Goal: Task Accomplishment & Management: Manage account settings

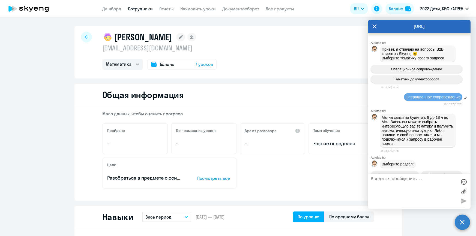
select select "math"
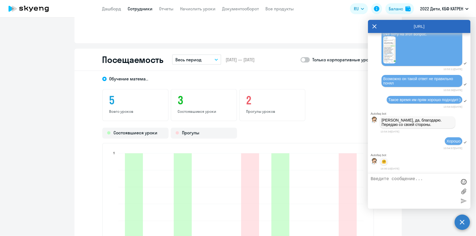
click at [70, 135] on ng-component "Неклюдов Артём Николаевич tom.tia@mail.ru Математика Баланс 7 уроков Общая инфо…" at bounding box center [238, 15] width 476 height 862
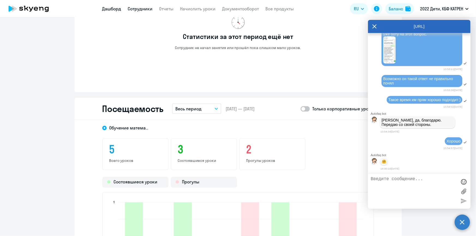
scroll to position [393, 0]
click at [111, 10] on link "Дашборд" at bounding box center [111, 8] width 19 height 5
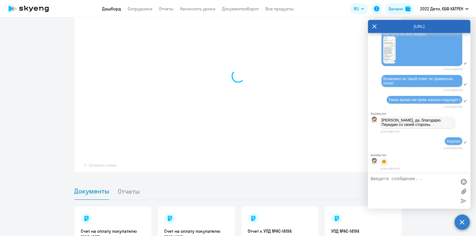
select select "30"
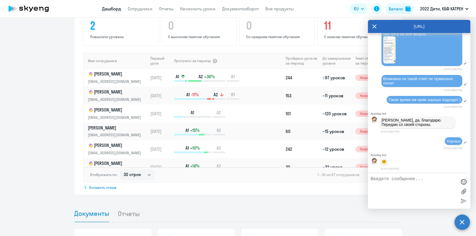
scroll to position [343, 0]
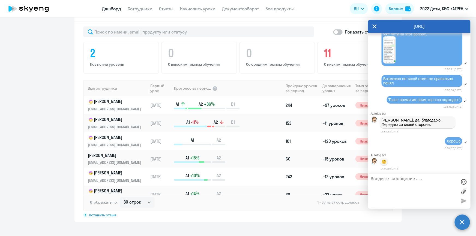
click at [115, 12] on app-header "Дашборд Сотрудники Отчеты Начислить уроки Документооборот Все продукты Дашборд …" at bounding box center [238, 8] width 476 height 17
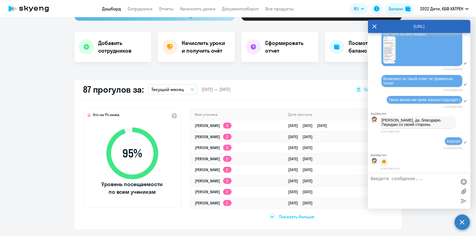
scroll to position [124, 0]
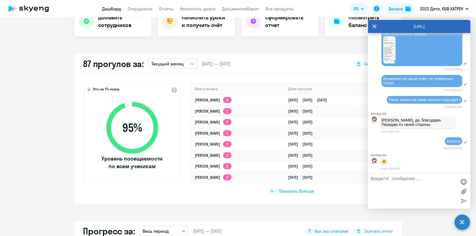
click at [291, 190] on span "Показать больше" at bounding box center [296, 191] width 35 height 6
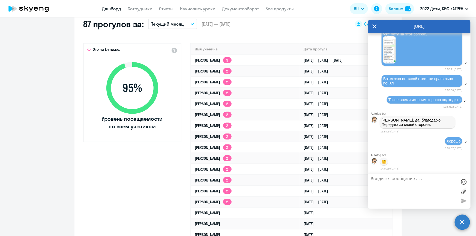
scroll to position [149, 0]
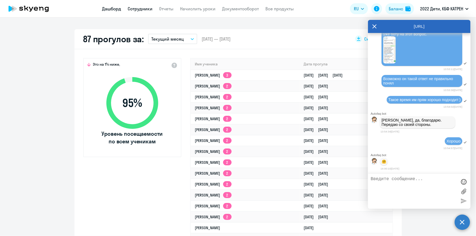
click at [137, 8] on link "Сотрудники" at bounding box center [140, 8] width 25 height 5
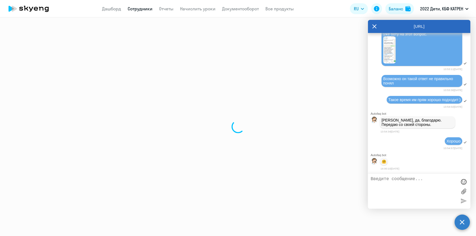
select select "30"
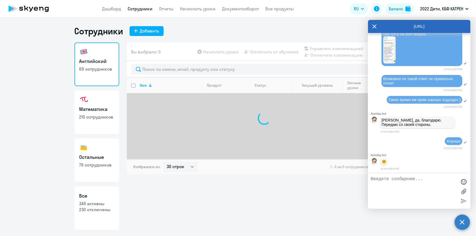
click at [395, 181] on textarea at bounding box center [414, 191] width 86 height 29
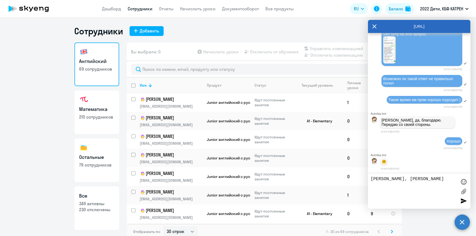
paste textarea "42305841"
click at [379, 189] on textarea "Таня, Колпакову Викторию 42305841 отключаю. Проеподавателя не ищем" at bounding box center [414, 191] width 86 height 29
click at [416, 184] on textarea "Таня, Колпакову Викторию 42305841 отключаю. Преподавателя не ищем" at bounding box center [414, 191] width 86 height 29
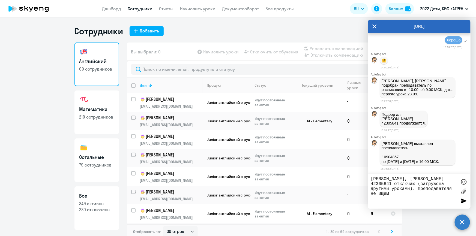
scroll to position [17857, 0]
click at [437, 198] on textarea "Таня, Колпакову Викторию 42305841 отключаю (загружена другими уроками). Препода…" at bounding box center [414, 191] width 86 height 29
click at [464, 182] on div at bounding box center [464, 182] width 8 height 8
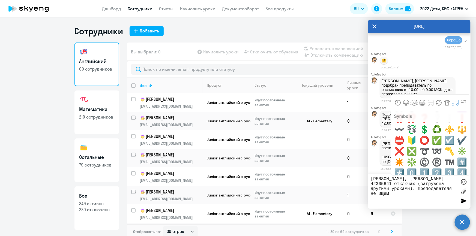
scroll to position [2728, 0]
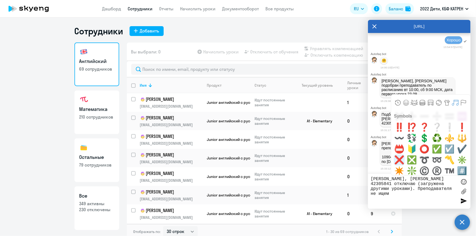
click at [399, 160] on span "❌" at bounding box center [399, 160] width 13 height 11
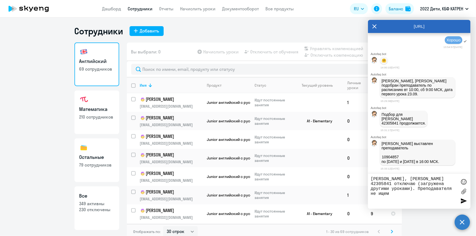
click at [453, 188] on textarea "Таня, Колпакову Викторию 42305841 отключаю (загружена другими уроками). Препода…" at bounding box center [414, 191] width 86 height 29
type textarea "[PERSON_NAME], [PERSON_NAME] 42305841 отключаю (загружена другими уроками). Пре…"
click at [465, 204] on div at bounding box center [464, 201] width 8 height 8
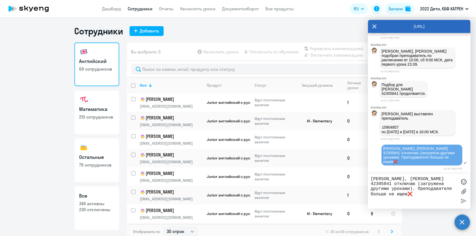
scroll to position [17884, 0]
drag, startPoint x: 94, startPoint y: 210, endPoint x: 109, endPoint y: 192, distance: 22.9
click at [94, 210] on p "230 отключены" at bounding box center [96, 210] width 35 height 6
select select "30"
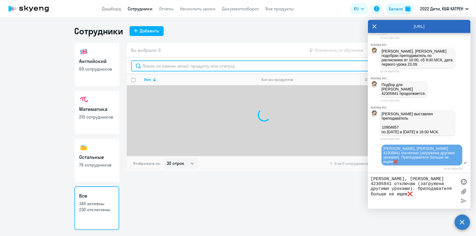
click at [174, 66] on input "text" at bounding box center [264, 66] width 266 height 11
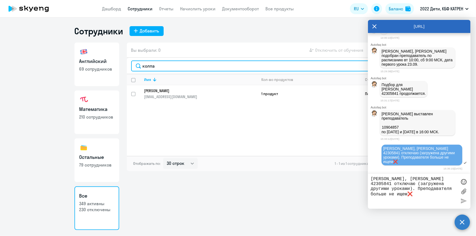
type input "колпа"
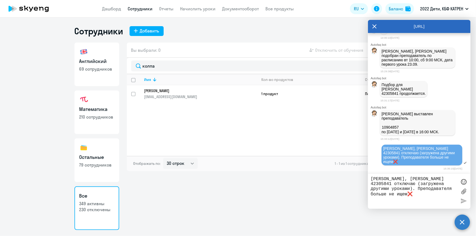
click at [376, 25] on icon at bounding box center [375, 27] width 4 height 4
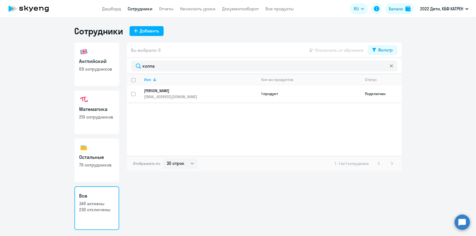
click at [133, 92] on input "select row 42305841" at bounding box center [136, 97] width 11 height 11
checkbox input "true"
click at [346, 50] on span "Отключить от обучения" at bounding box center [339, 50] width 48 height 7
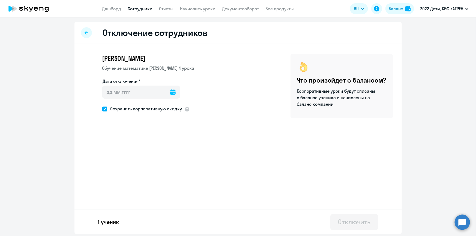
click at [104, 108] on span at bounding box center [104, 109] width 5 height 5
click at [102, 109] on input "Сохранить корпоративную скидку" at bounding box center [102, 109] width 0 height 0
checkbox input "false"
click at [170, 92] on icon at bounding box center [172, 91] width 5 height 5
click at [121, 177] on span "23" at bounding box center [121, 176] width 10 height 10
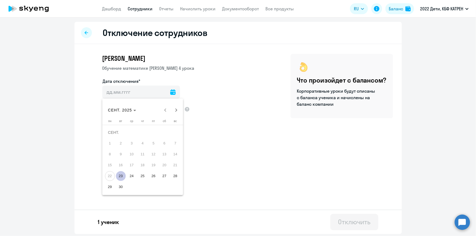
type input "23.09.2025"
type input "23.9.2025"
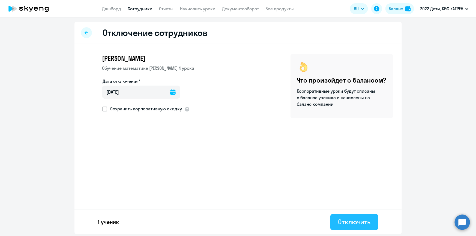
click at [342, 224] on div "Отключить" at bounding box center [354, 222] width 32 height 9
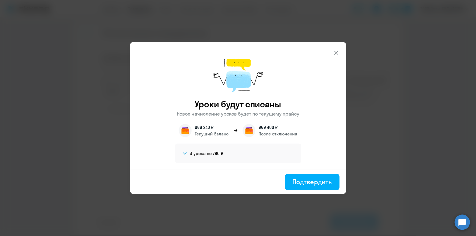
click at [275, 133] on p "После отключения" at bounding box center [278, 134] width 39 height 7
click at [216, 131] on p "Текущий баланс" at bounding box center [212, 134] width 34 height 7
click at [222, 154] on h4 "4 урока по 790 ₽" at bounding box center [206, 154] width 33 height 6
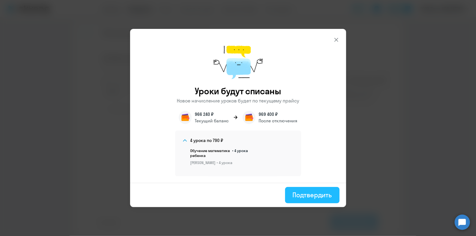
click at [309, 195] on div "Подтвердить" at bounding box center [312, 195] width 39 height 9
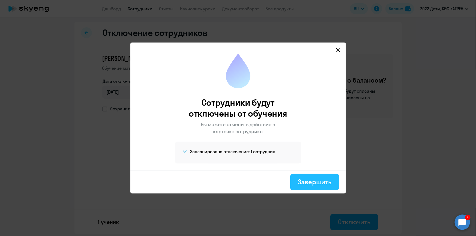
click at [313, 182] on div "Завершить" at bounding box center [315, 182] width 34 height 9
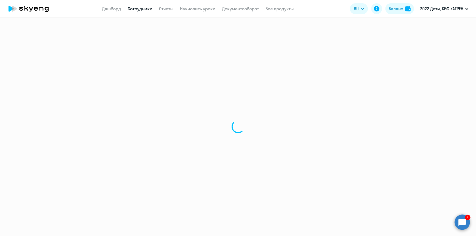
select select "30"
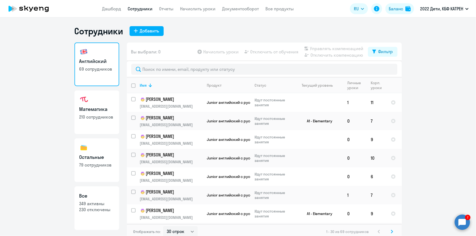
drag, startPoint x: 98, startPoint y: 209, endPoint x: 111, endPoint y: 185, distance: 27.3
click at [98, 209] on p "230 отключены" at bounding box center [96, 210] width 35 height 6
select select "30"
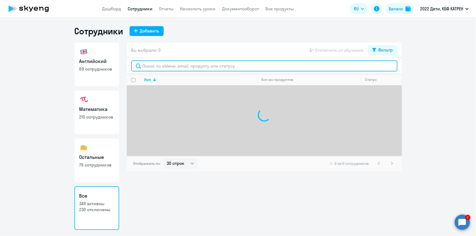
click at [161, 64] on input "text" at bounding box center [264, 66] width 266 height 11
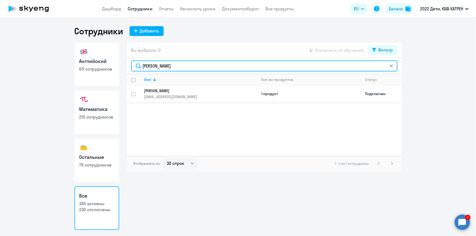
type input "ахмерова"
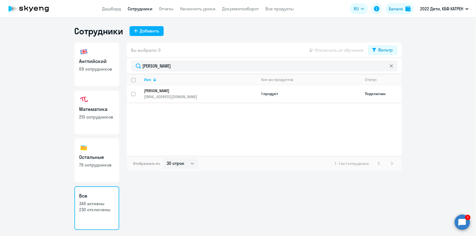
click at [164, 94] on p "[EMAIL_ADDRESS][DOMAIN_NAME]" at bounding box center [200, 96] width 113 height 5
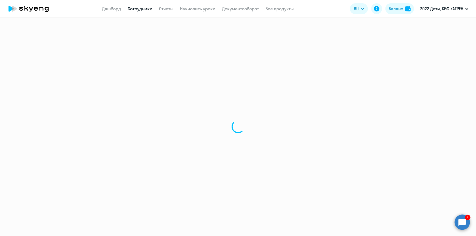
select select "others"
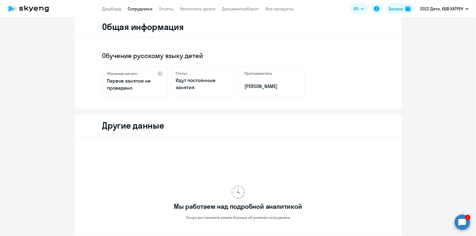
scroll to position [145, 0]
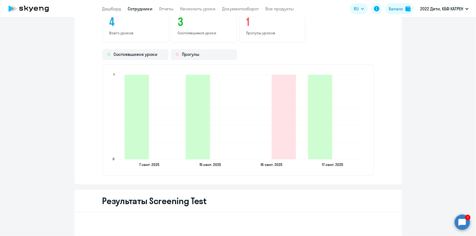
scroll to position [471, 0]
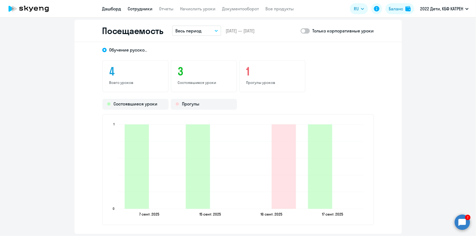
click at [108, 9] on link "Дашборд" at bounding box center [111, 8] width 19 height 5
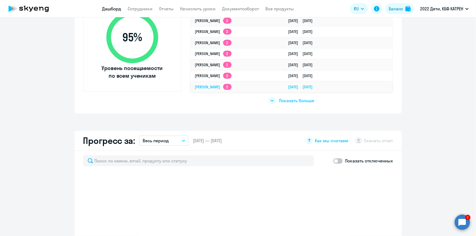
scroll to position [205, 0]
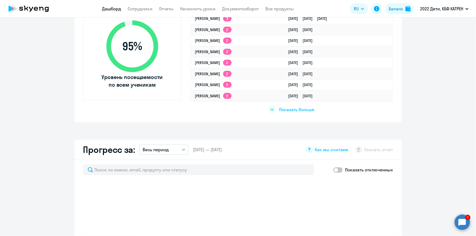
click at [287, 107] on span "Показать больше" at bounding box center [296, 110] width 35 height 6
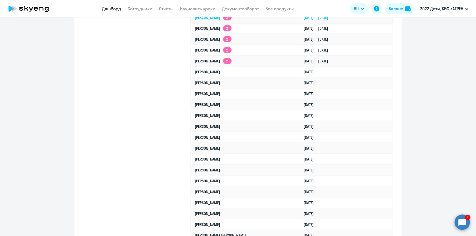
select select "30"
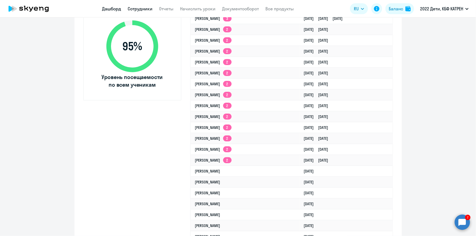
click at [137, 11] on link "Сотрудники" at bounding box center [140, 8] width 25 height 5
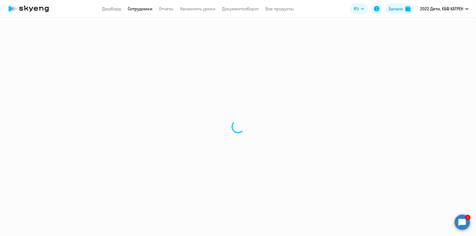
select select "30"
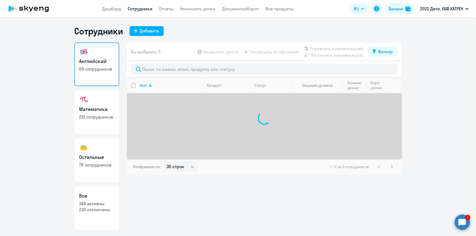
drag, startPoint x: 98, startPoint y: 210, endPoint x: 104, endPoint y: 200, distance: 11.6
click at [99, 210] on p "230 отключены" at bounding box center [96, 210] width 35 height 6
select select "30"
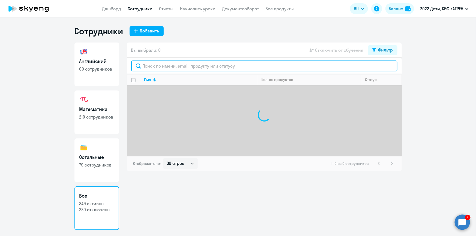
click at [171, 65] on input "text" at bounding box center [264, 66] width 266 height 11
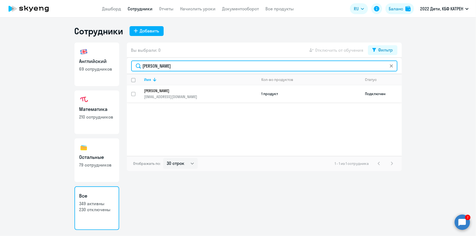
type input "Ахмерова"
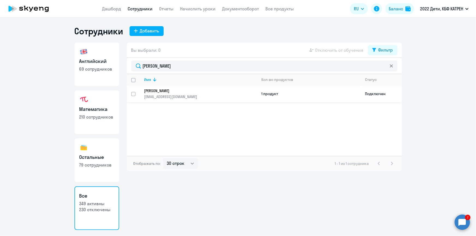
click at [153, 89] on td "Ахмерова Алия Рифхатовна mr_tour@mail.ru" at bounding box center [198, 93] width 117 height 17
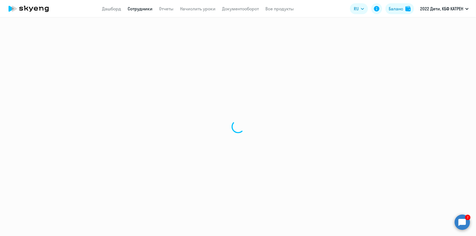
select select "others"
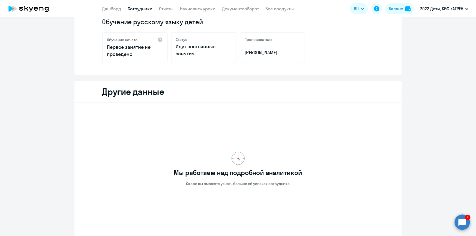
scroll to position [145, 0]
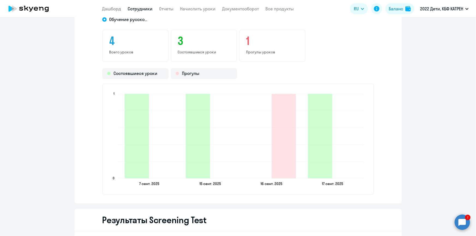
scroll to position [442, 0]
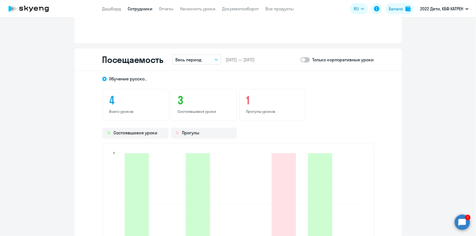
click at [139, 8] on link "Сотрудники" at bounding box center [140, 8] width 25 height 5
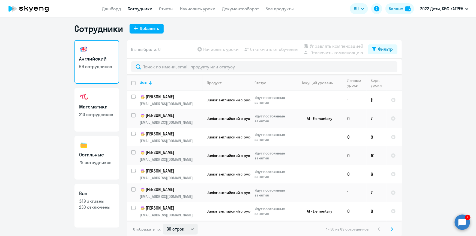
scroll to position [3, 0]
click at [191, 228] on select "30 строк 50 строк 100 строк" at bounding box center [180, 228] width 35 height 11
select select "100"
click at [163, 223] on select "30 строк 50 строк 100 строк" at bounding box center [180, 228] width 35 height 11
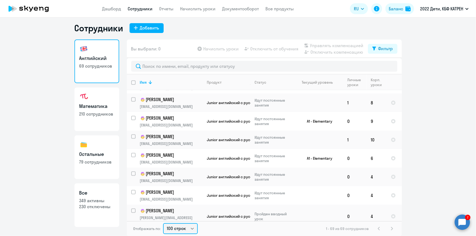
scroll to position [1122, 0]
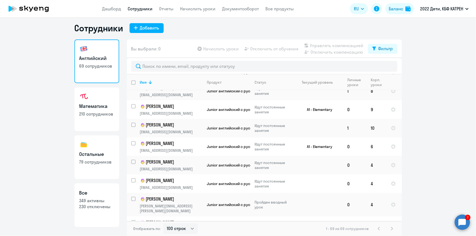
click at [92, 115] on p "210 сотрудников" at bounding box center [96, 114] width 35 height 6
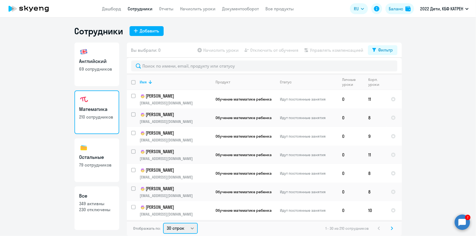
click at [191, 229] on select "30 строк 50 строк 100 строк" at bounding box center [180, 228] width 35 height 11
select select "100"
click at [163, 223] on select "30 строк 50 строк 100 строк" at bounding box center [180, 228] width 35 height 11
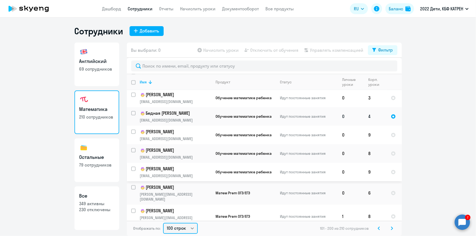
scroll to position [1686, 0]
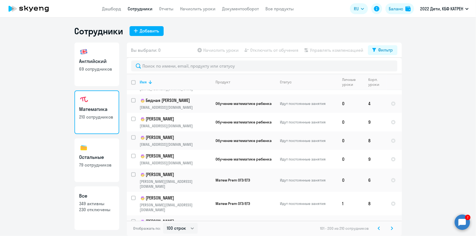
click at [390, 228] on svg-icon at bounding box center [392, 228] width 7 height 7
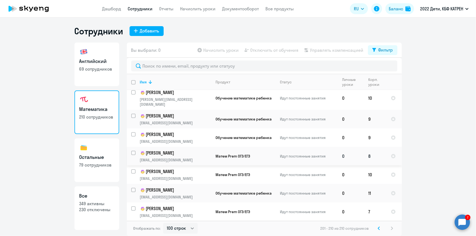
scroll to position [0, 0]
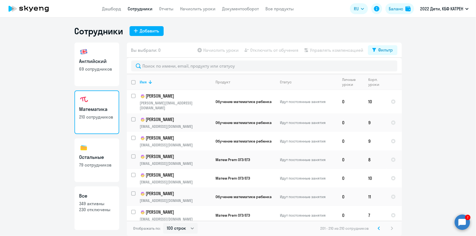
click at [95, 158] on h3 "Остальные" at bounding box center [96, 157] width 35 height 7
select select "30"
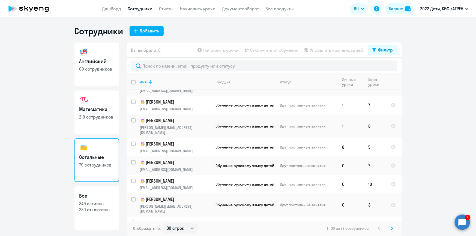
scroll to position [414, 0]
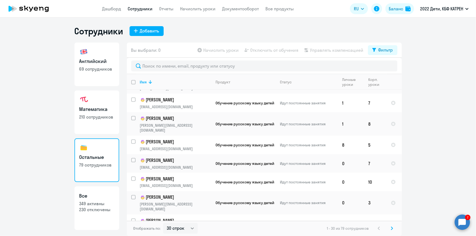
drag, startPoint x: 106, startPoint y: 211, endPoint x: 115, endPoint y: 166, distance: 44.9
click at [106, 210] on p "230 отключены" at bounding box center [96, 210] width 35 height 6
select select "30"
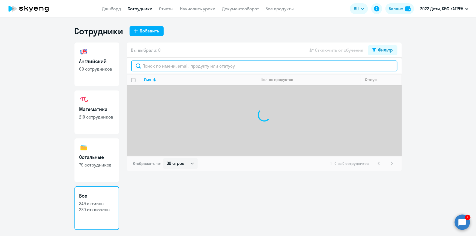
click at [177, 65] on input "text" at bounding box center [264, 66] width 266 height 11
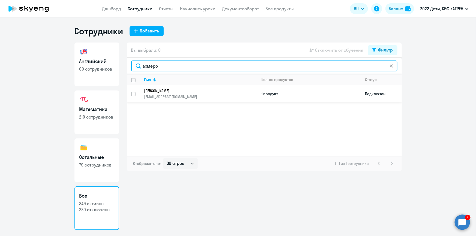
type input "ахмеро"
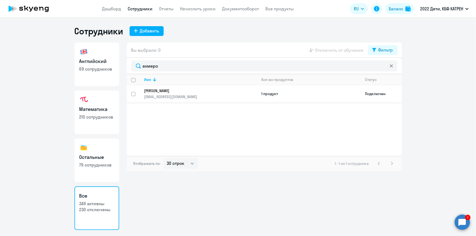
click at [179, 94] on p "[EMAIL_ADDRESS][DOMAIN_NAME]" at bounding box center [200, 96] width 113 height 5
select select "others"
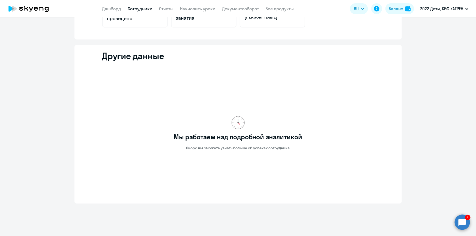
scroll to position [145, 0]
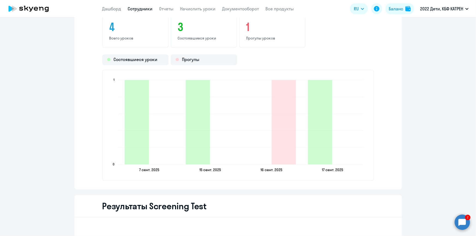
scroll to position [517, 0]
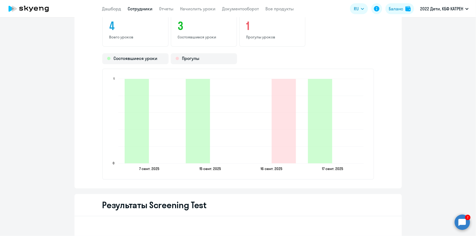
click at [463, 222] on circle at bounding box center [462, 222] width 15 height 15
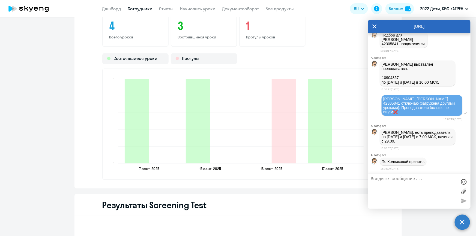
scroll to position [17938, 0]
click at [134, 11] on link "Сотрудники" at bounding box center [140, 8] width 25 height 5
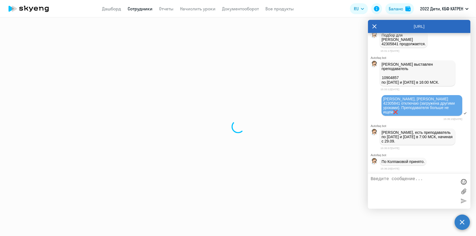
select select "30"
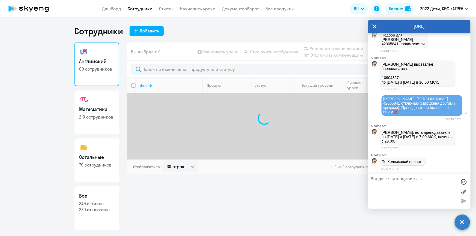
drag, startPoint x: 103, startPoint y: 212, endPoint x: 130, endPoint y: 172, distance: 48.4
click at [103, 212] on p "230 отключены" at bounding box center [96, 210] width 35 height 6
select select "30"
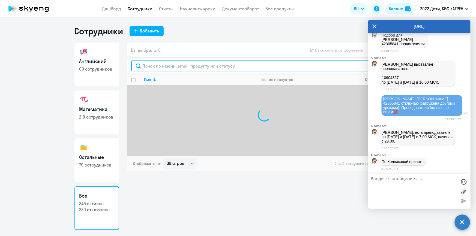
drag, startPoint x: 180, startPoint y: 66, endPoint x: 175, endPoint y: 62, distance: 6.6
click at [180, 65] on input "text" at bounding box center [264, 66] width 266 height 11
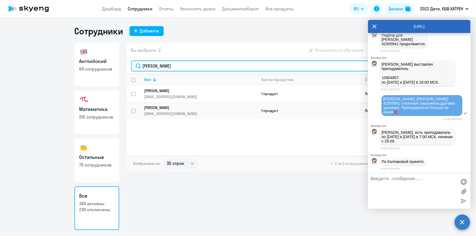
type input "ростислав"
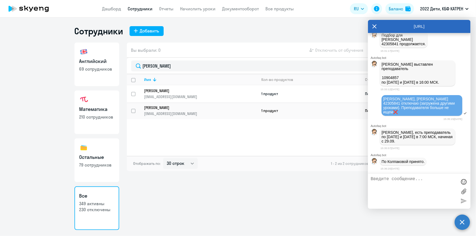
click at [175, 94] on p "[EMAIL_ADDRESS][DOMAIN_NAME]" at bounding box center [200, 96] width 113 height 5
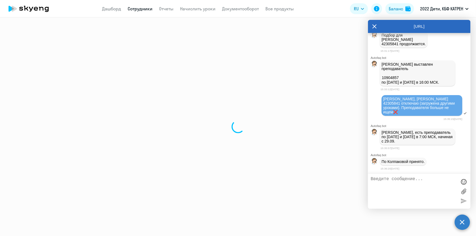
select select "english"
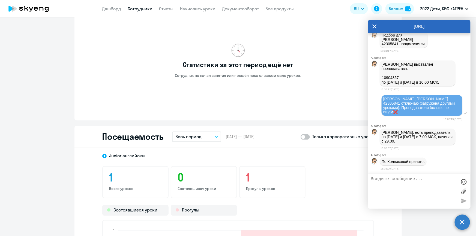
scroll to position [546, 0]
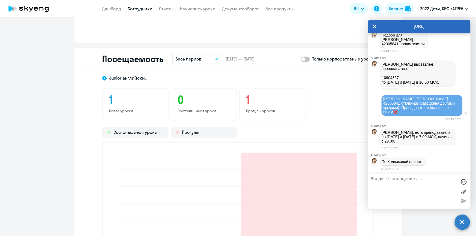
click at [391, 183] on textarea at bounding box center [414, 191] width 86 height 29
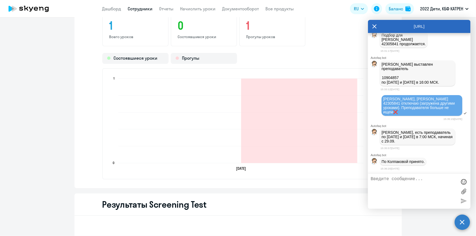
scroll to position [570, 0]
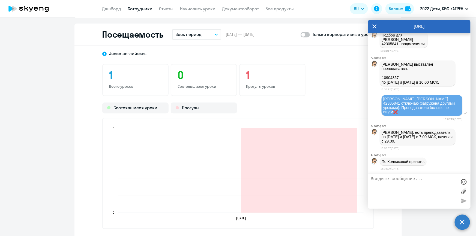
click at [413, 183] on textarea at bounding box center [414, 191] width 86 height 29
click at [404, 183] on textarea at bounding box center [414, 191] width 86 height 29
click at [404, 186] on textarea at bounding box center [414, 191] width 86 height 29
type textarea "[PERSON_NAME] уже занимается, насколько я вижу, правда у него один прогул. Уточ…"
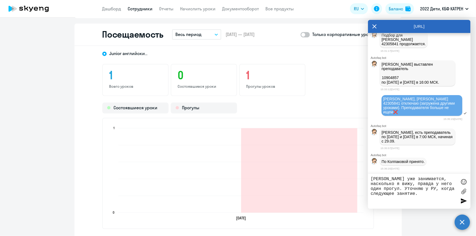
click at [462, 202] on div at bounding box center [464, 201] width 8 height 8
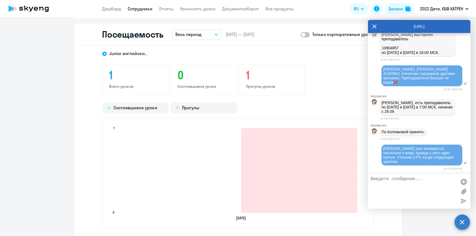
scroll to position [17964, 0]
drag, startPoint x: 397, startPoint y: 177, endPoint x: 398, endPoint y: 180, distance: 2.8
click at [398, 178] on textarea at bounding box center [414, 191] width 86 height 29
click at [398, 181] on textarea at bounding box center [414, 191] width 86 height 29
type textarea "С"
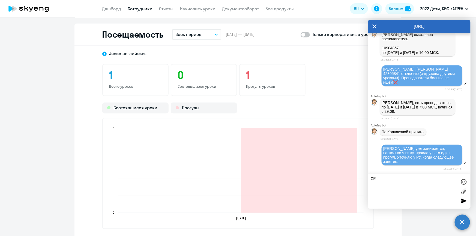
type textarea "С"
type textarea "П"
type textarea "Только что получила ответ, что у них перерыв."
click at [463, 206] on div "Только что получила ответ, что у них перерыв." at bounding box center [419, 191] width 103 height 35
click at [461, 202] on div at bounding box center [464, 201] width 8 height 8
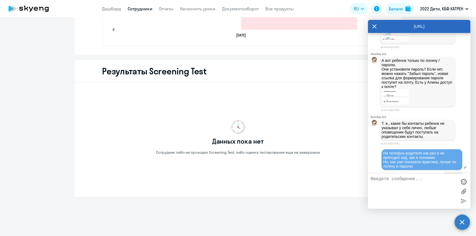
scroll to position [15947, 0]
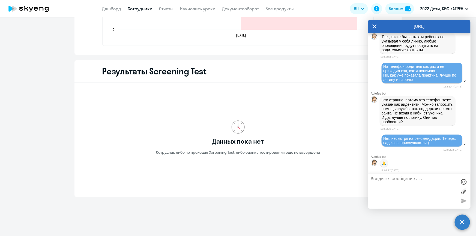
click at [402, 182] on textarea at bounding box center [414, 191] width 86 height 29
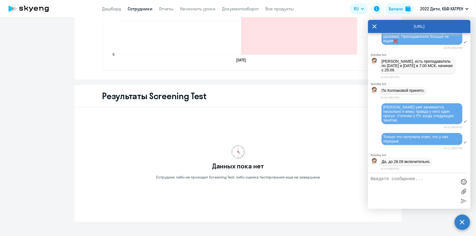
scroll to position [18006, 0]
click at [419, 193] on textarea at bounding box center [414, 191] width 86 height 29
click at [388, 180] on textarea at bounding box center [414, 191] width 86 height 29
click at [404, 181] on textarea at bounding box center [414, 191] width 86 height 29
type textarea "п"
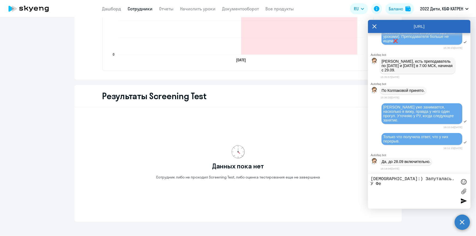
drag, startPoint x: 443, startPoint y: 180, endPoint x: 435, endPoint y: 180, distance: 8.5
click at [435, 180] on textarea "Спасибо:) Запуталась. У Фе" at bounding box center [414, 191] width 86 height 29
click at [442, 180] on textarea "Спасибо:) Запуталась. У Фе" at bounding box center [414, 191] width 86 height 29
drag, startPoint x: 444, startPoint y: 181, endPoint x: 395, endPoint y: 181, distance: 49.7
click at [395, 181] on textarea "Спасибо:) Запуталась. У Фе" at bounding box center [414, 191] width 86 height 29
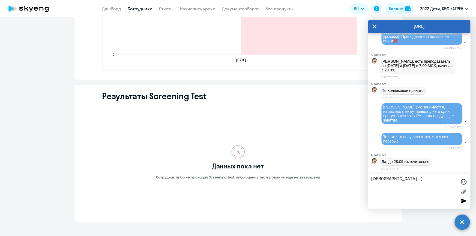
click at [399, 182] on textarea "[DEMOGRAPHIC_DATA]:)" at bounding box center [414, 191] width 86 height 29
type textarea "[DEMOGRAPHIC_DATA]:)"
click at [465, 202] on div at bounding box center [464, 201] width 8 height 8
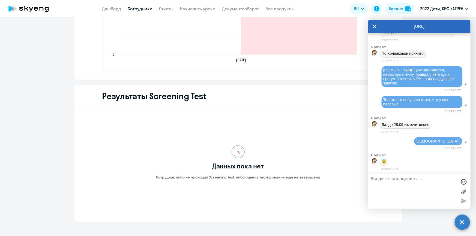
scroll to position [18044, 0]
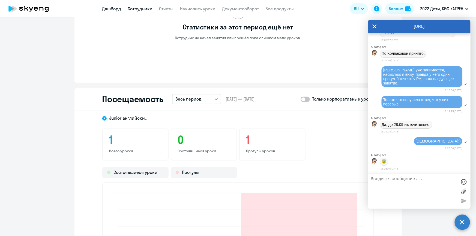
click at [114, 8] on link "Дашборд" at bounding box center [111, 8] width 19 height 5
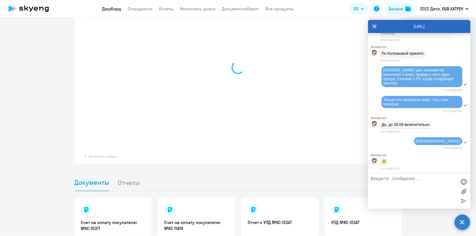
click at [375, 27] on icon at bounding box center [375, 27] width 4 height 4
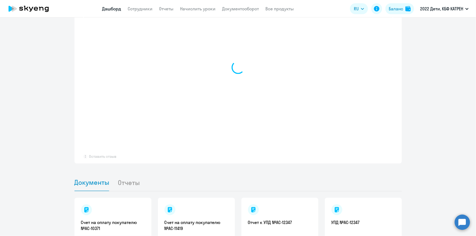
select select "30"
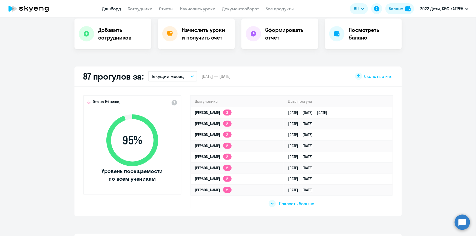
scroll to position [124, 0]
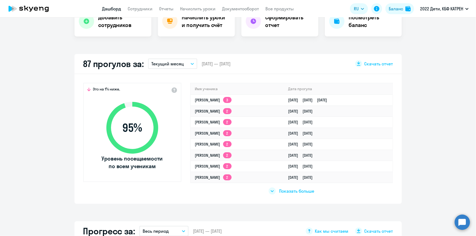
click at [290, 192] on span "Показать больше" at bounding box center [296, 191] width 35 height 6
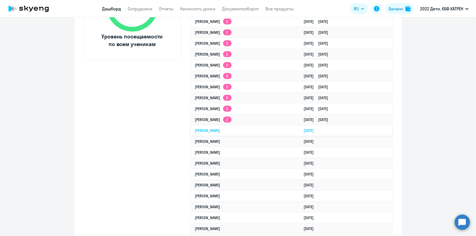
scroll to position [248, 0]
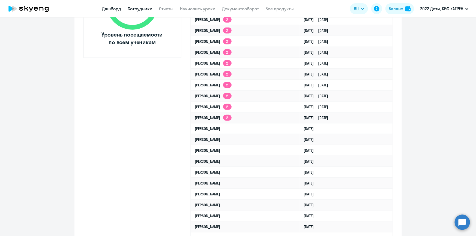
click at [131, 8] on link "Сотрудники" at bounding box center [140, 8] width 25 height 5
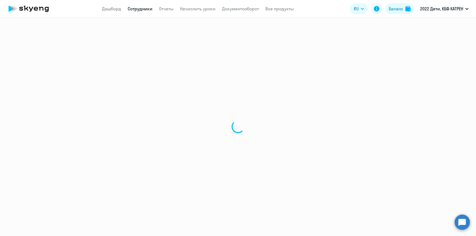
select select "30"
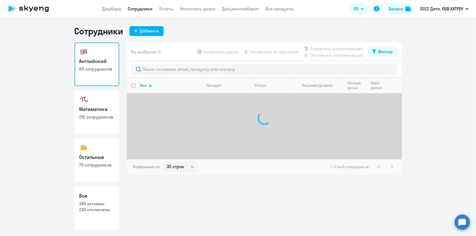
drag, startPoint x: 98, startPoint y: 204, endPoint x: 112, endPoint y: 193, distance: 17.3
click at [98, 204] on p "349 активны" at bounding box center [96, 204] width 35 height 6
select select "30"
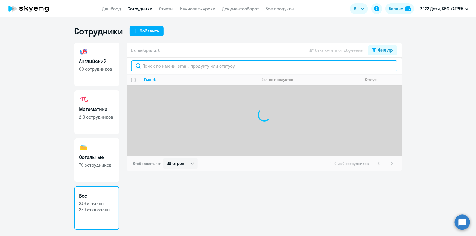
click at [180, 68] on input "text" at bounding box center [264, 66] width 266 height 11
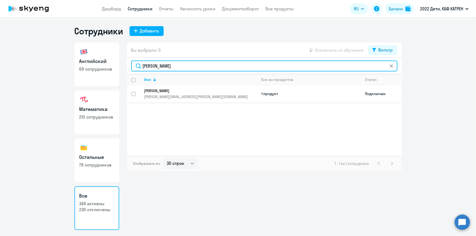
type input "волкова"
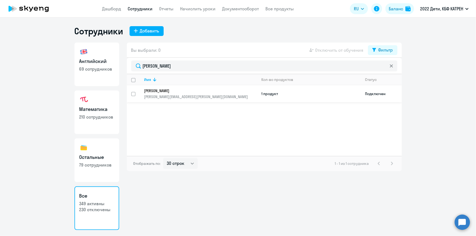
click at [177, 91] on p "[PERSON_NAME]" at bounding box center [196, 90] width 105 height 5
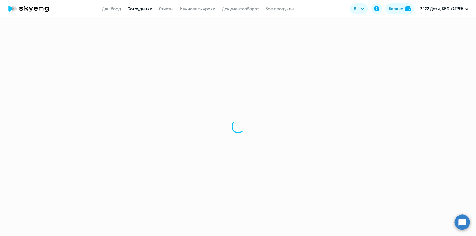
select select "english"
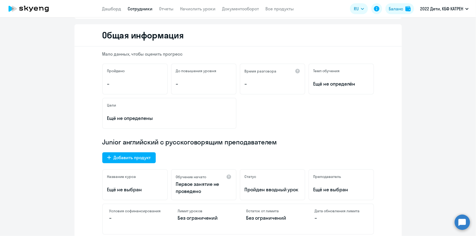
scroll to position [124, 0]
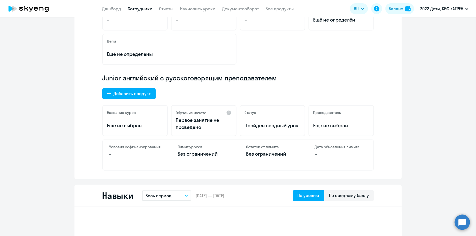
click at [132, 8] on link "Сотрудники" at bounding box center [140, 8] width 25 height 5
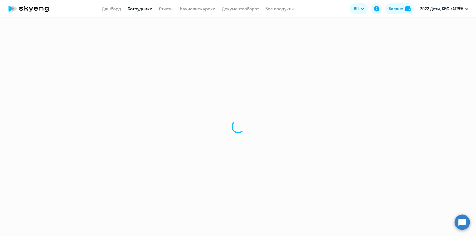
select select "30"
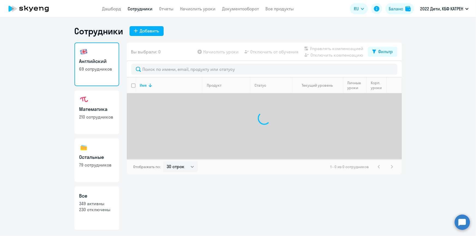
click at [104, 201] on p "349 активны" at bounding box center [96, 204] width 35 height 6
select select "30"
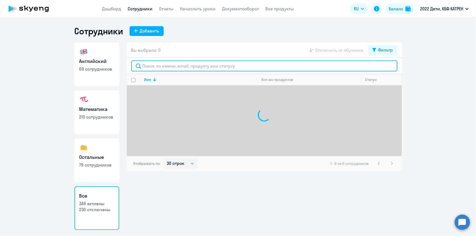
click at [167, 68] on input "text" at bounding box center [264, 66] width 266 height 11
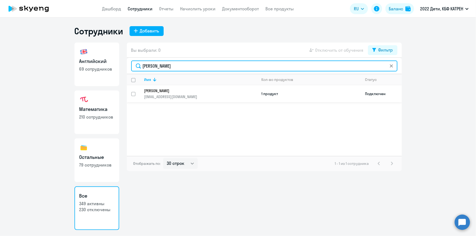
type input "садикова"
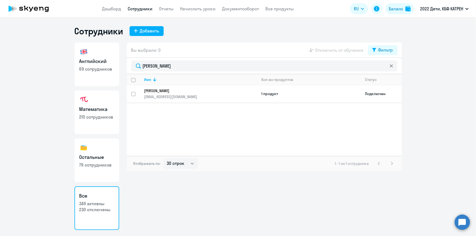
click at [178, 91] on p "[PERSON_NAME]" at bounding box center [196, 90] width 105 height 5
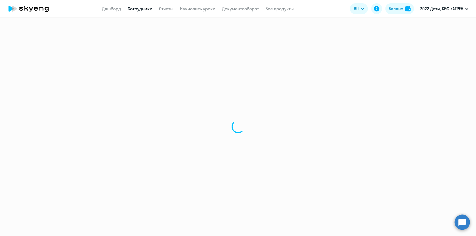
select select "math"
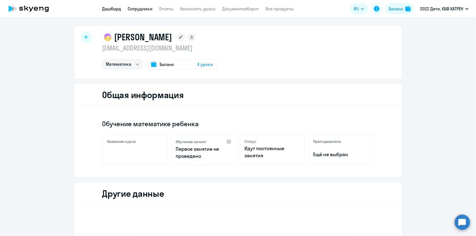
click at [108, 8] on link "Дашборд" at bounding box center [111, 8] width 19 height 5
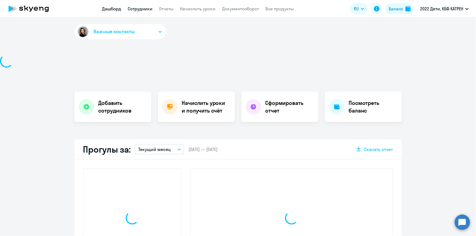
click at [136, 8] on link "Сотрудники" at bounding box center [140, 8] width 25 height 5
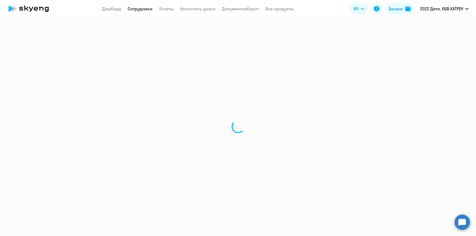
select select "30"
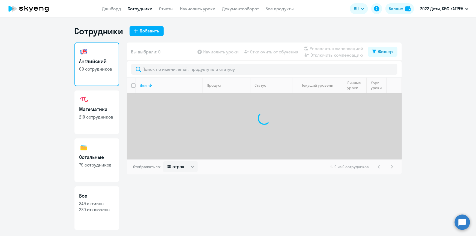
click at [109, 210] on p "230 отключены" at bounding box center [96, 210] width 35 height 6
select select "30"
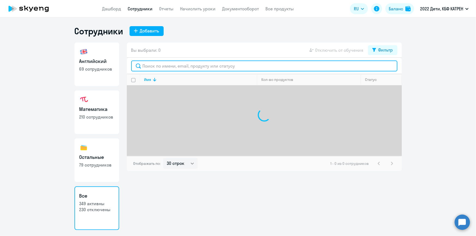
click at [153, 65] on input "text" at bounding box center [264, 66] width 266 height 11
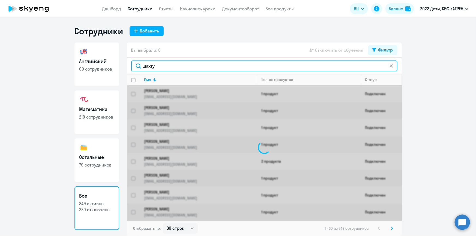
type input "шахту"
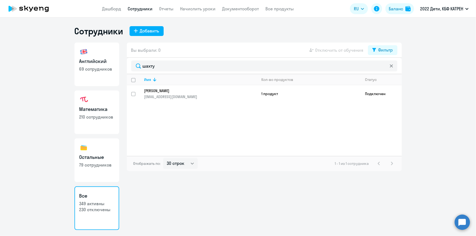
click at [168, 93] on link "Шахтурин Иван Викторович t.tury@yandex.ru" at bounding box center [200, 93] width 113 height 11
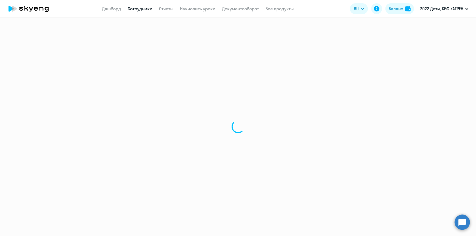
select select "math"
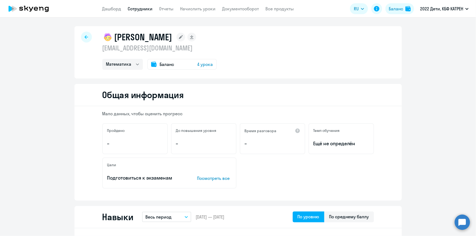
select select "30"
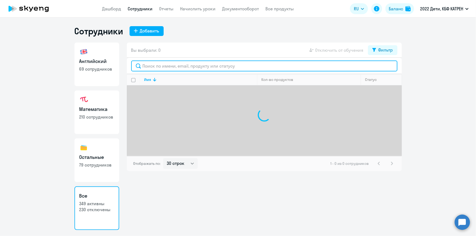
click at [159, 67] on input "text" at bounding box center [264, 66] width 266 height 11
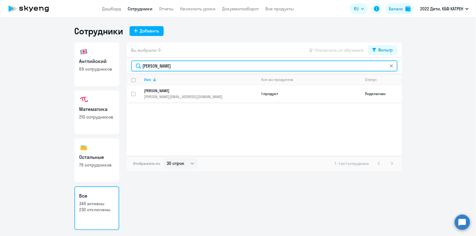
type input "минина"
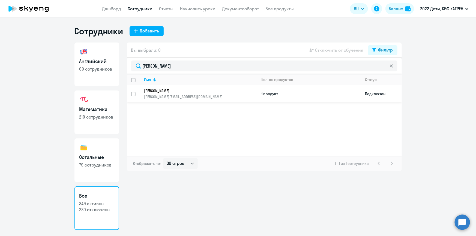
click at [170, 90] on p "[PERSON_NAME]" at bounding box center [196, 90] width 105 height 5
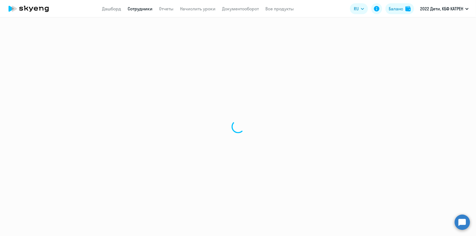
select select "others"
select select "30"
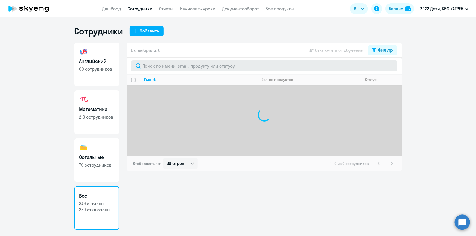
click at [163, 73] on div at bounding box center [264, 66] width 275 height 16
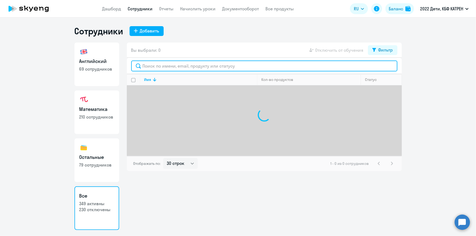
click at [163, 69] on input "text" at bounding box center [264, 66] width 266 height 11
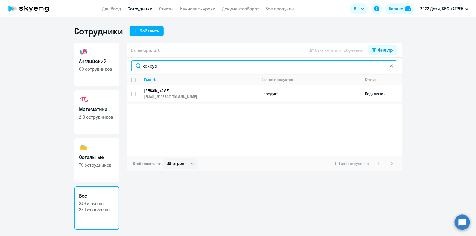
type input "кокоур"
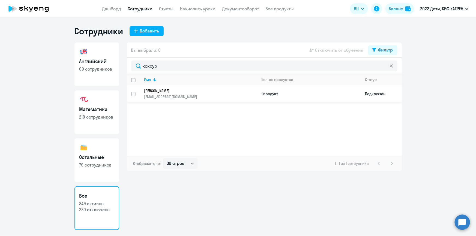
click at [191, 93] on p "[PERSON_NAME]" at bounding box center [196, 90] width 105 height 5
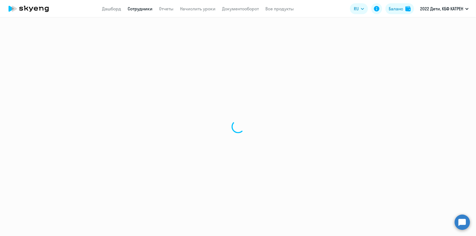
select select "math"
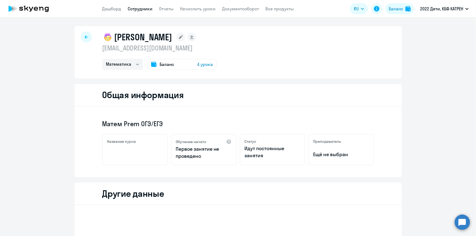
click at [136, 10] on link "Сотрудники" at bounding box center [140, 8] width 25 height 5
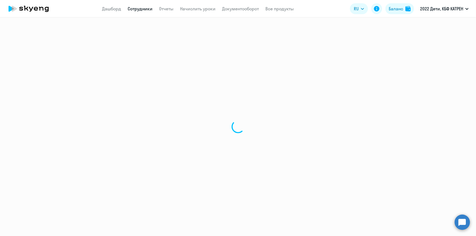
select select "30"
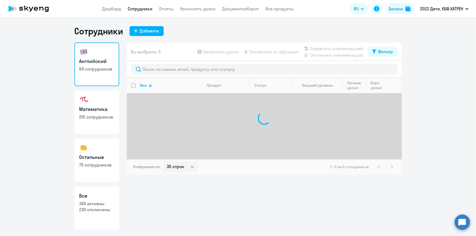
drag, startPoint x: 95, startPoint y: 205, endPoint x: 97, endPoint y: 202, distance: 3.2
click at [96, 205] on p "349 активны" at bounding box center [96, 204] width 35 height 6
select select "30"
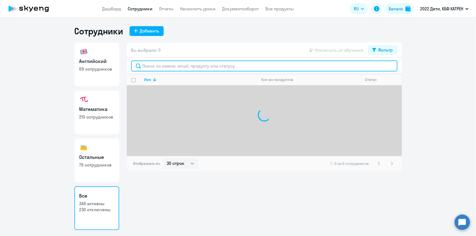
click at [162, 63] on input "text" at bounding box center [264, 66] width 266 height 11
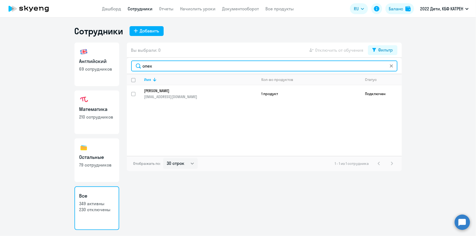
type input "опех"
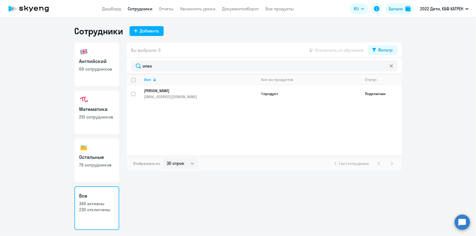
click at [173, 92] on p "[PERSON_NAME]" at bounding box center [196, 90] width 105 height 5
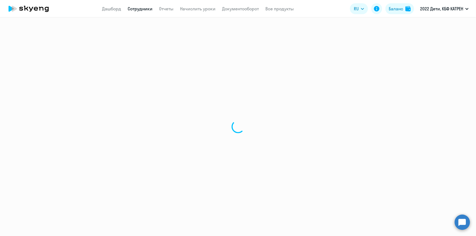
select select "english"
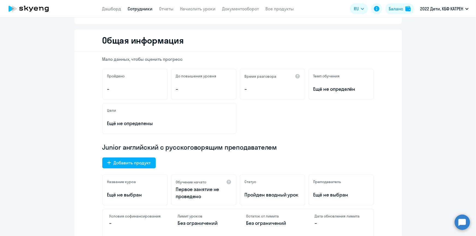
scroll to position [124, 0]
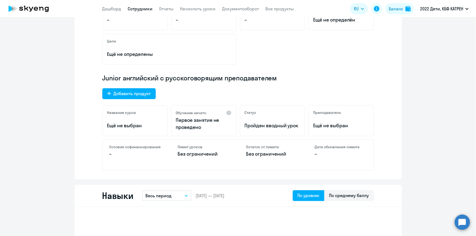
click at [458, 220] on circle at bounding box center [462, 222] width 15 height 15
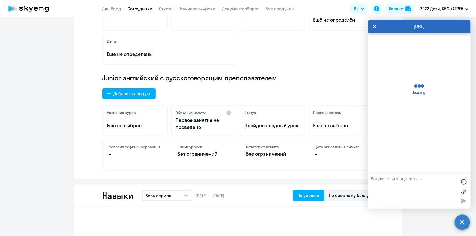
click at [461, 224] on circle at bounding box center [462, 222] width 15 height 15
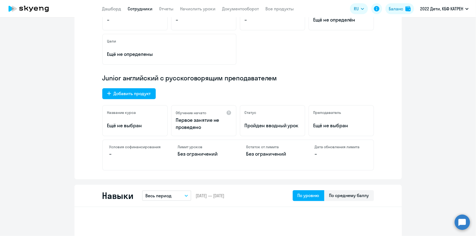
click at [461, 227] on circle at bounding box center [462, 222] width 15 height 15
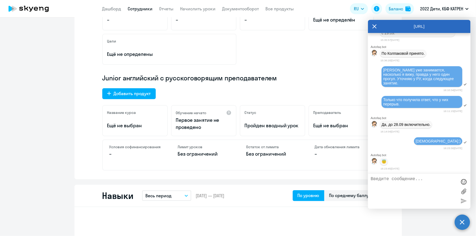
scroll to position [18044, 0]
click at [118, 10] on link "Дашборд" at bounding box center [111, 8] width 19 height 5
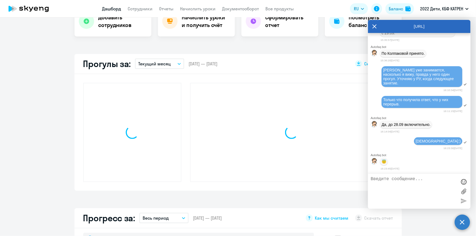
scroll to position [162, 0]
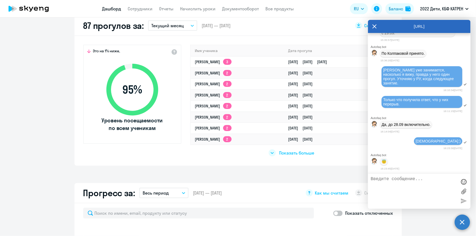
click at [373, 27] on icon at bounding box center [374, 26] width 4 height 13
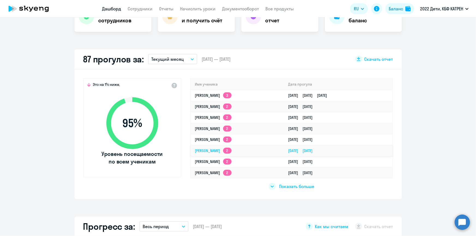
scroll to position [137, 0]
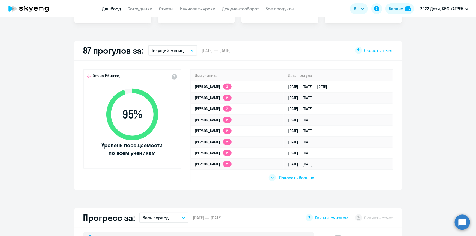
click at [294, 178] on span "Показать больше" at bounding box center [296, 178] width 35 height 6
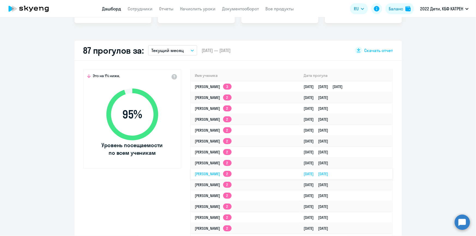
select select "30"
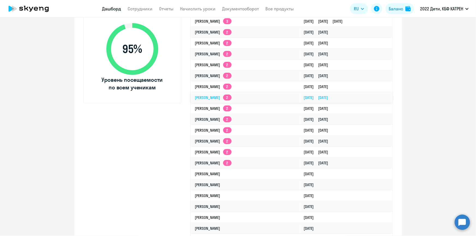
scroll to position [212, 0]
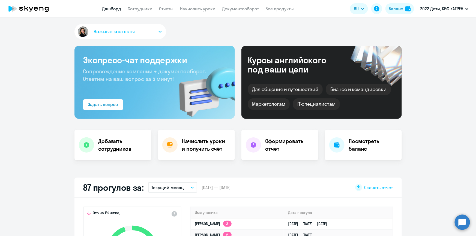
select select "30"
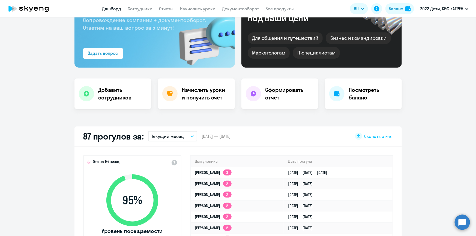
scroll to position [99, 0]
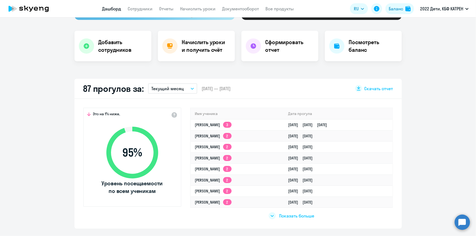
click at [109, 11] on link "Дашборд" at bounding box center [111, 8] width 19 height 5
click at [118, 9] on link "Дашборд" at bounding box center [111, 8] width 19 height 5
click at [289, 216] on span "Показать больше" at bounding box center [296, 216] width 35 height 6
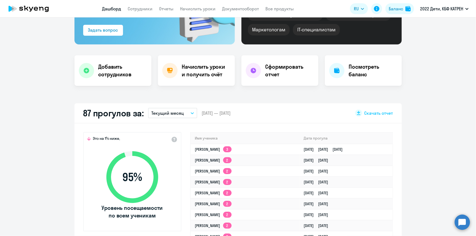
scroll to position [49, 0]
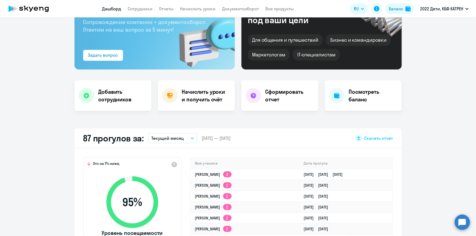
click at [466, 224] on circle at bounding box center [462, 222] width 15 height 15
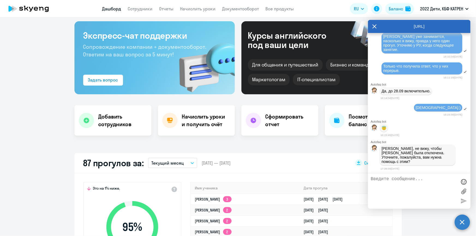
scroll to position [18078, 0]
click at [139, 6] on link "Сотрудники" at bounding box center [140, 8] width 25 height 5
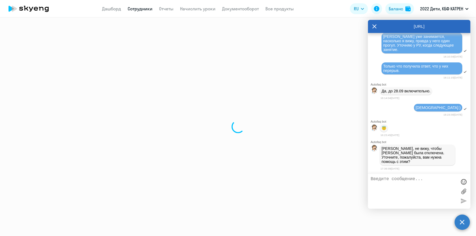
select select "30"
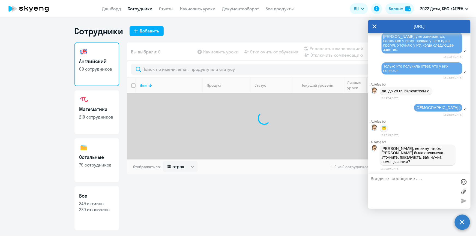
click at [105, 207] on p "230 отключены" at bounding box center [96, 210] width 35 height 6
select select "30"
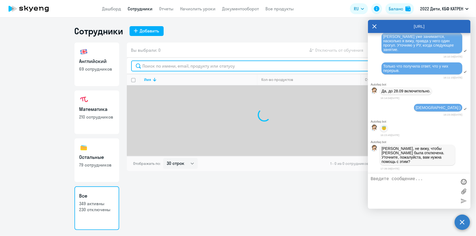
drag, startPoint x: 161, startPoint y: 67, endPoint x: 159, endPoint y: 65, distance: 3.5
click at [159, 65] on input "text" at bounding box center [264, 66] width 266 height 11
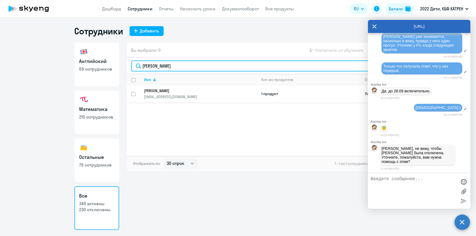
type input "колпакова"
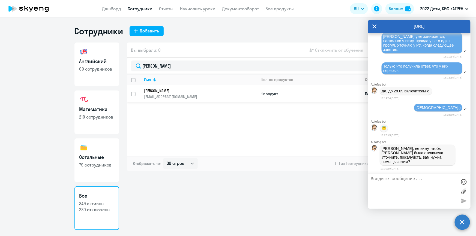
click at [176, 94] on p "[EMAIL_ADDRESS][DOMAIN_NAME]" at bounding box center [200, 96] width 113 height 5
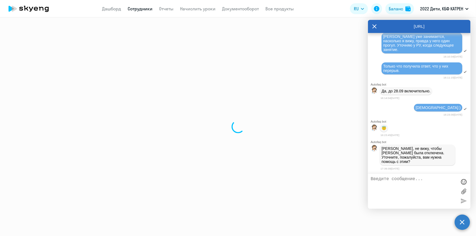
select select "math"
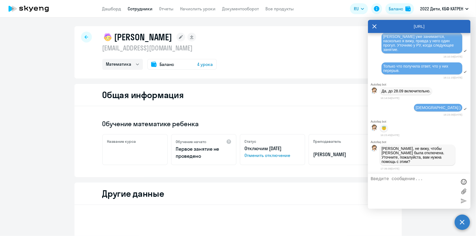
click at [404, 181] on textarea at bounding box center [414, 191] width 86 height 29
click at [399, 186] on textarea "Я запросила сегодня отключение.Завтра отключают" at bounding box center [414, 191] width 86 height 29
click at [426, 186] on textarea "Я запросила сегодня отключение. Завтра отключают" at bounding box center [414, 191] width 86 height 29
type textarea "Я запросила [DATE] отключение. [DATE] отключат"
click at [463, 201] on div at bounding box center [464, 201] width 8 height 8
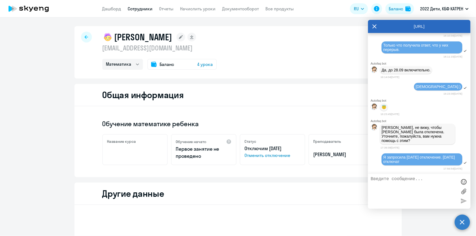
scroll to position [18099, 0]
click at [376, 28] on icon at bounding box center [375, 27] width 4 height 4
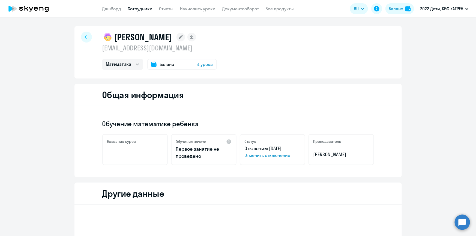
click at [464, 223] on circle at bounding box center [462, 222] width 15 height 15
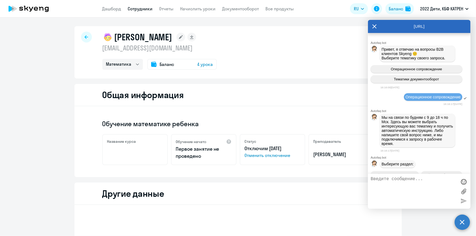
scroll to position [18097, 0]
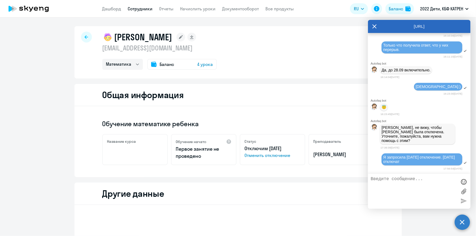
click at [424, 194] on textarea at bounding box center [414, 191] width 86 height 29
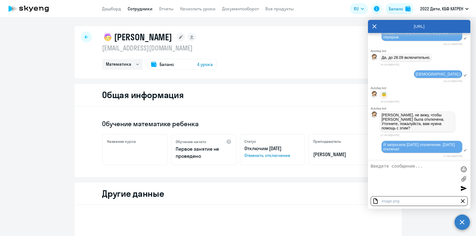
click at [464, 188] on div at bounding box center [464, 188] width 8 height 8
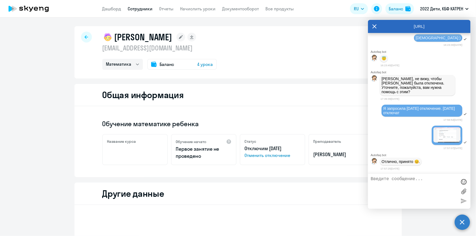
scroll to position [18149, 0]
click at [375, 27] on icon at bounding box center [375, 27] width 4 height 4
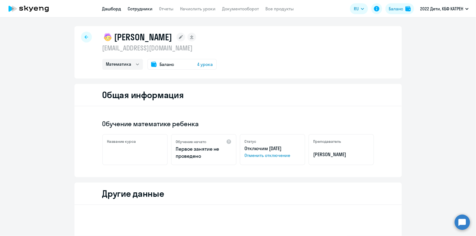
click at [115, 7] on link "Дашборд" at bounding box center [111, 8] width 19 height 5
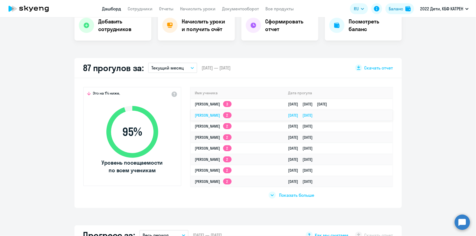
scroll to position [124, 0]
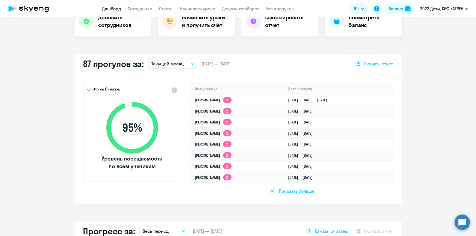
click at [288, 191] on span "Показать больше" at bounding box center [296, 191] width 35 height 6
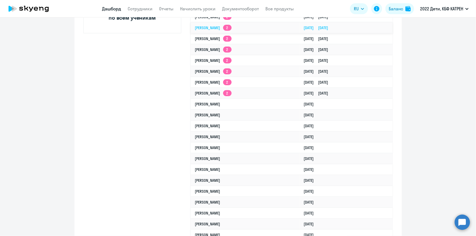
scroll to position [273, 0]
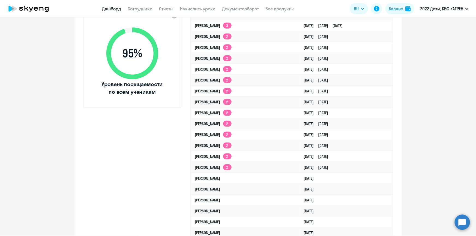
select select "30"
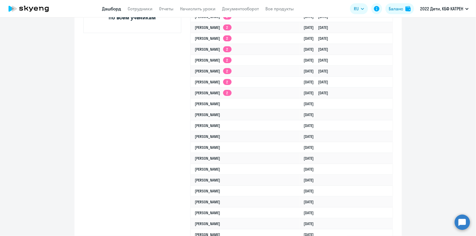
click at [110, 9] on link "Дашборд" at bounding box center [111, 8] width 19 height 5
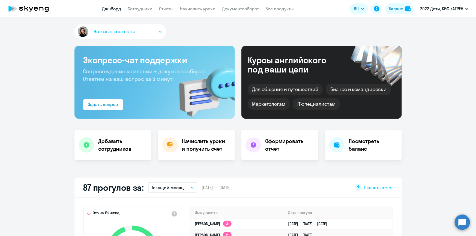
select select "30"
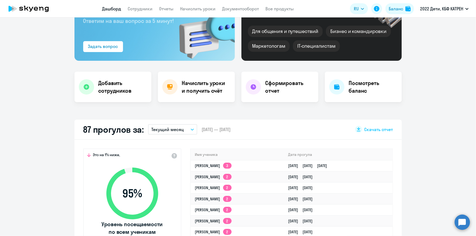
scroll to position [49, 0]
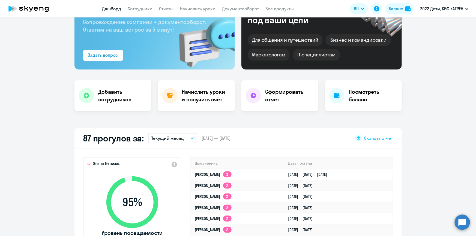
click at [112, 9] on link "Дашборд" at bounding box center [111, 8] width 19 height 5
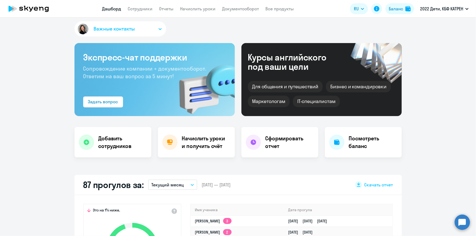
scroll to position [0, 0]
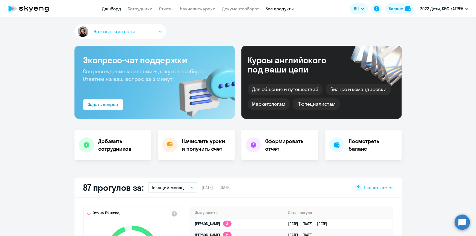
click at [277, 9] on link "Все продукты" at bounding box center [280, 8] width 28 height 5
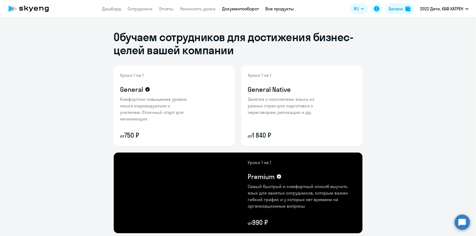
click at [236, 10] on link "Документооборот" at bounding box center [240, 8] width 37 height 5
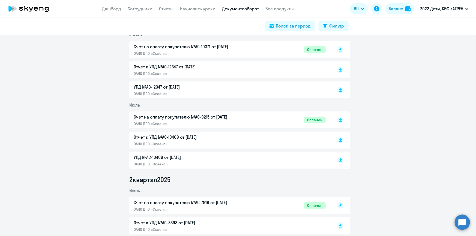
scroll to position [198, 0]
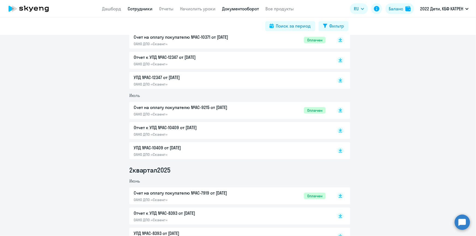
click at [134, 10] on link "Сотрудники" at bounding box center [140, 8] width 25 height 5
select select "30"
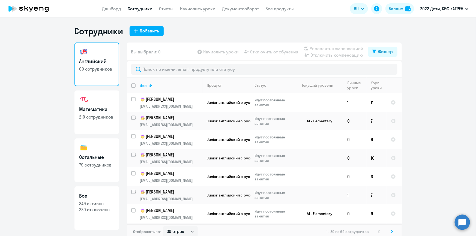
click at [104, 197] on h3 "Все" at bounding box center [96, 196] width 35 height 7
select select "30"
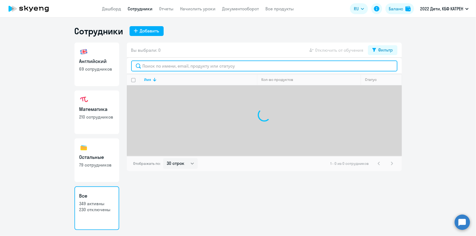
click at [178, 67] on input "text" at bounding box center [264, 66] width 266 height 11
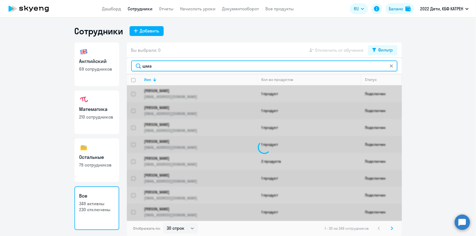
type input "шмак"
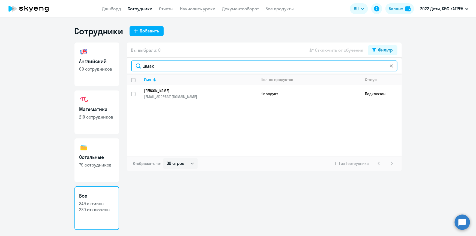
click at [142, 67] on input "шмак" at bounding box center [264, 66] width 266 height 11
drag, startPoint x: 155, startPoint y: 67, endPoint x: 132, endPoint y: 62, distance: 23.5
click at [134, 64] on input "шмак" at bounding box center [264, 66] width 266 height 11
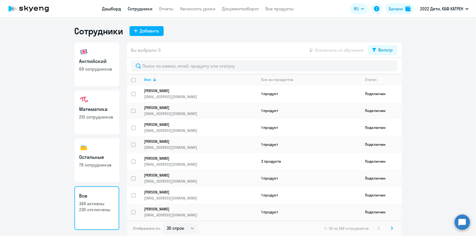
click at [108, 11] on link "Дашборд" at bounding box center [111, 8] width 19 height 5
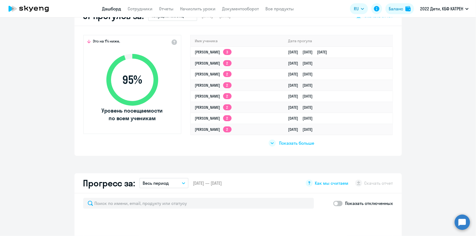
scroll to position [174, 0]
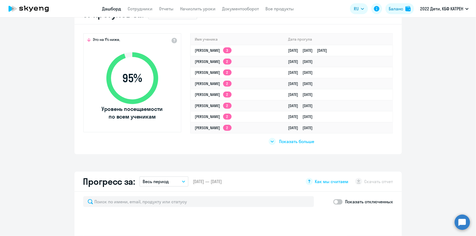
select select "30"
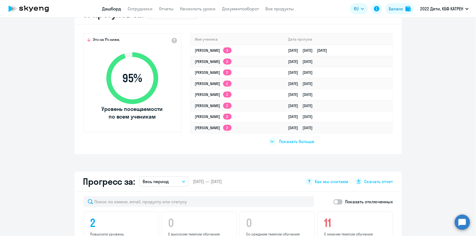
click at [287, 138] on div "Показать больше" at bounding box center [292, 141] width 46 height 7
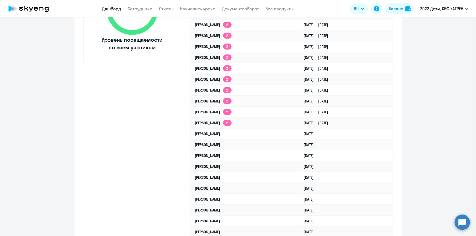
scroll to position [248, 0]
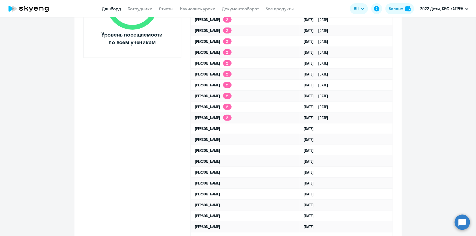
click at [461, 229] on circle at bounding box center [462, 222] width 15 height 15
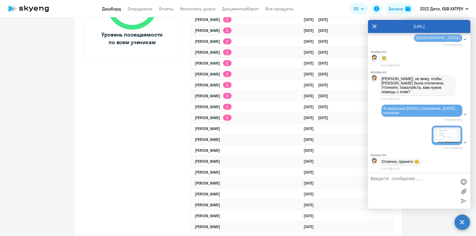
scroll to position [17876, 0]
drag, startPoint x: 382, startPoint y: 55, endPoint x: 402, endPoint y: 67, distance: 24.4
drag, startPoint x: 382, startPoint y: 68, endPoint x: 399, endPoint y: 92, distance: 29.1
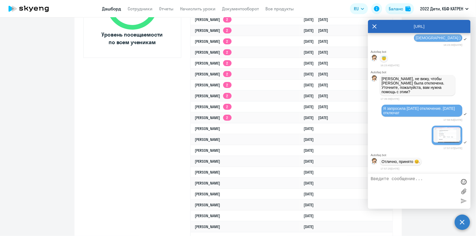
copy span "[PERSON_NAME] выставлен преподаватель 10904857 по [DATE] и [DATE] в 16:00 МСК."
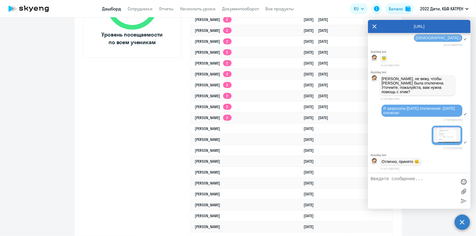
drag, startPoint x: 381, startPoint y: 55, endPoint x: 405, endPoint y: 71, distance: 28.9
copy p "[PERSON_NAME], [PERSON_NAME] подобран преподаватель по расписанию вт 10:00, сб …"
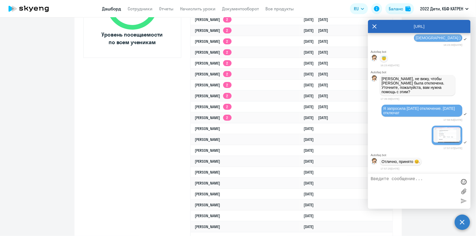
drag, startPoint x: 382, startPoint y: 90, endPoint x: 401, endPoint y: 105, distance: 24.3
copy p "[PERSON_NAME], есть преподаватель по [DATE] и [DATE] в 7:00 МСК, начиная с 29.0…"
click at [454, 203] on textarea at bounding box center [414, 191] width 86 height 29
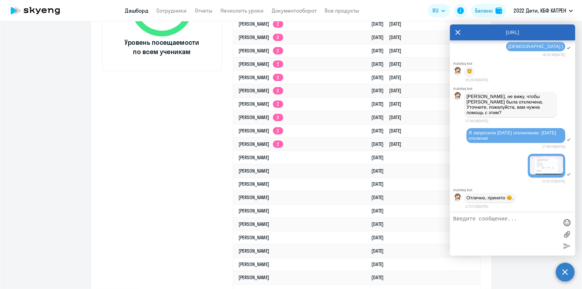
scroll to position [17890, 0]
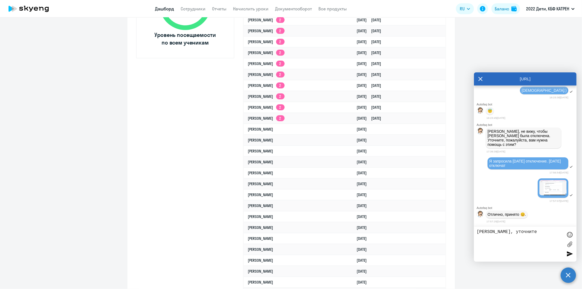
paste textarea "[PERSON_NAME], есть преподаватель по [DATE] и [DATE] в 7:00 МСК, начиная с 29.0…"
click at [476, 236] on textarea "[PERSON_NAME], уточните [PERSON_NAME], есть преподаватель по [DATE] и [DATE] в …" at bounding box center [520, 243] width 86 height 29
click at [476, 236] on textarea "[PERSON_NAME], уточните "[PERSON_NAME], есть преподаватель по [DATE] и [DATE] в…" at bounding box center [520, 243] width 86 height 29
type textarea "[PERSON_NAME], уточните "[PERSON_NAME], есть преподаватель по [DATE] и [DATE] в…"
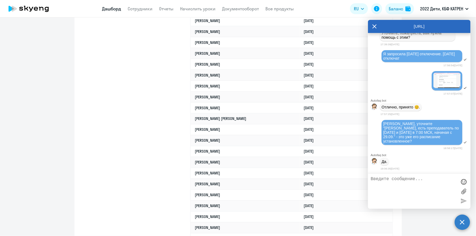
scroll to position [18209, 0]
click at [385, 187] on textarea at bounding box center [414, 191] width 86 height 29
drag, startPoint x: 385, startPoint y: 122, endPoint x: 411, endPoint y: 132, distance: 27.6
click at [424, 136] on span "[PERSON_NAME], уточните "[PERSON_NAME], есть преподаватель по [DATE] и [DATE] в…" at bounding box center [421, 133] width 77 height 22
drag, startPoint x: 411, startPoint y: 132, endPoint x: 396, endPoint y: 124, distance: 17.3
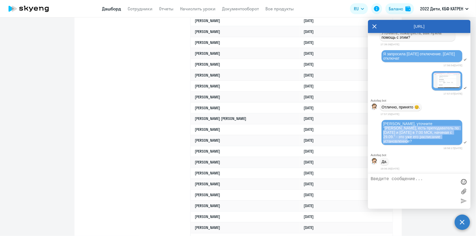
click at [411, 132] on span "[PERSON_NAME], уточните "[PERSON_NAME], есть преподаватель по [DATE] и [DATE] в…" at bounding box center [421, 133] width 77 height 22
click at [389, 124] on span "[PERSON_NAME], уточните "[PERSON_NAME], есть преподаватель по [DATE] и [DATE] в…" at bounding box center [421, 133] width 77 height 22
click at [385, 122] on span "[PERSON_NAME], уточните "[PERSON_NAME], есть преподаватель по [DATE] и [DATE] в…" at bounding box center [421, 133] width 77 height 22
click at [386, 123] on span "[PERSON_NAME], уточните "[PERSON_NAME], есть преподаватель по [DATE] и [DATE] в…" at bounding box center [421, 133] width 77 height 22
click at [394, 131] on span "[PERSON_NAME], уточните "[PERSON_NAME], есть преподаватель по [DATE] и [DATE] в…" at bounding box center [421, 133] width 77 height 22
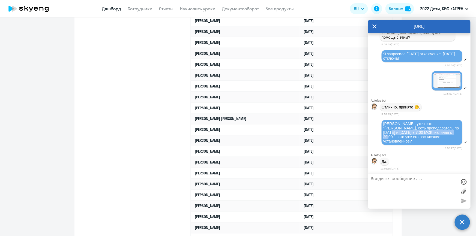
drag, startPoint x: 416, startPoint y: 128, endPoint x: 422, endPoint y: 132, distance: 7.6
click at [422, 132] on span "[PERSON_NAME], уточните "[PERSON_NAME], есть преподаватель по [DATE] и [DATE] в…" at bounding box center [421, 133] width 77 height 22
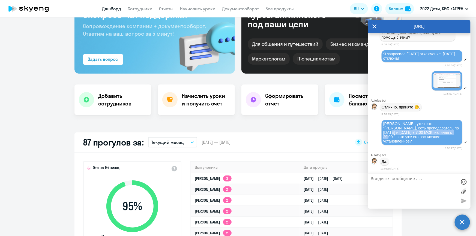
scroll to position [0, 0]
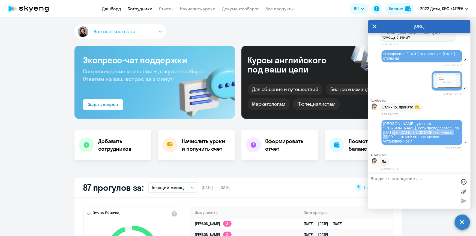
click at [141, 7] on link "Сотрудники" at bounding box center [140, 8] width 25 height 5
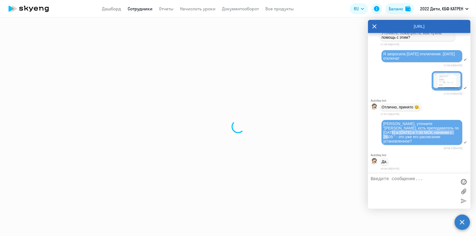
select select "30"
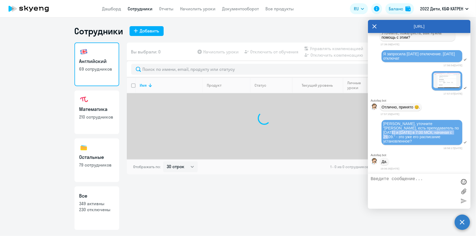
click at [107, 199] on h3 "Все" at bounding box center [96, 196] width 35 height 7
select select "30"
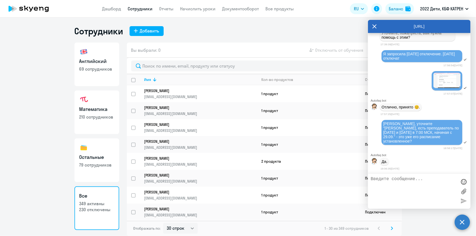
click at [375, 25] on icon at bounding box center [374, 26] width 4 height 13
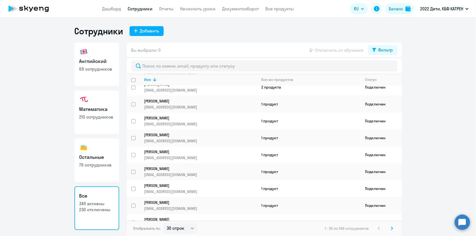
scroll to position [174, 0]
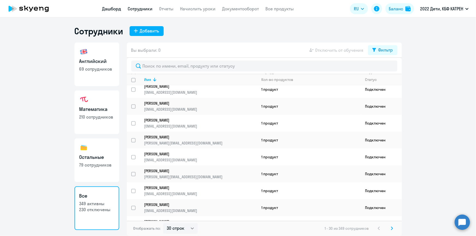
click at [116, 6] on link "Дашборд" at bounding box center [111, 8] width 19 height 5
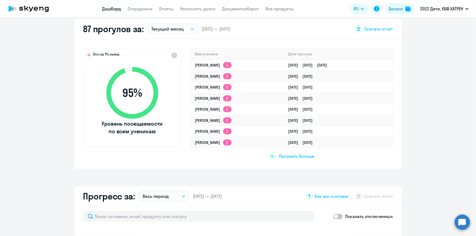
scroll to position [174, 0]
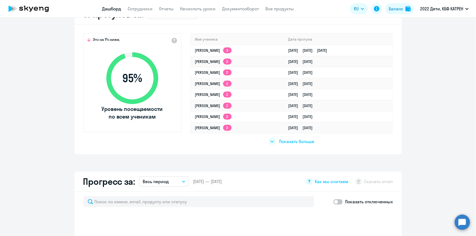
click at [293, 141] on span "Показать больше" at bounding box center [296, 142] width 35 height 6
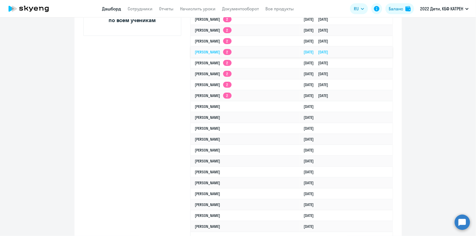
scroll to position [273, 0]
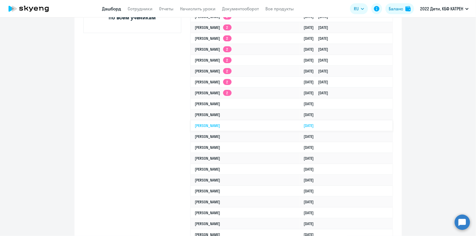
select select "30"
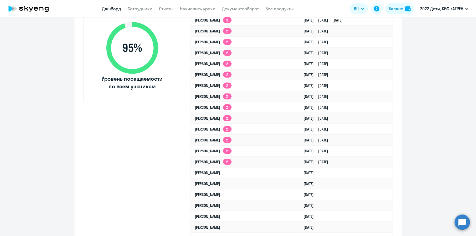
scroll to position [124, 0]
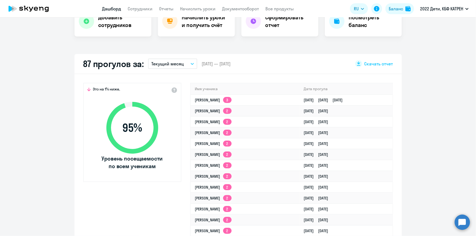
click at [139, 12] on app-header "Дашборд Сотрудники Отчеты Начислить уроки Документооборот Все продукты Дашборд …" at bounding box center [238, 8] width 476 height 17
click at [136, 7] on link "Сотрудники" at bounding box center [140, 8] width 25 height 5
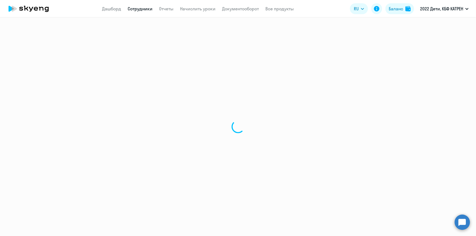
select select "30"
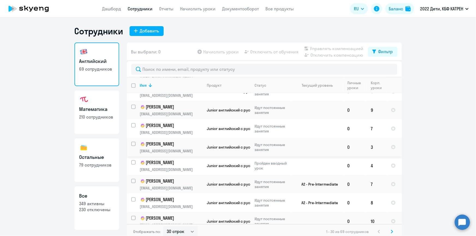
scroll to position [198, 0]
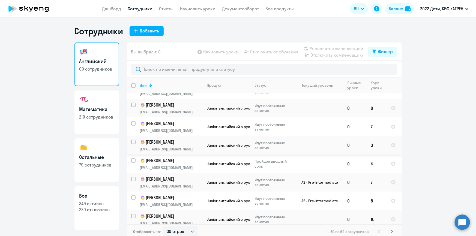
click at [150, 139] on p "[PERSON_NAME]" at bounding box center [171, 142] width 62 height 7
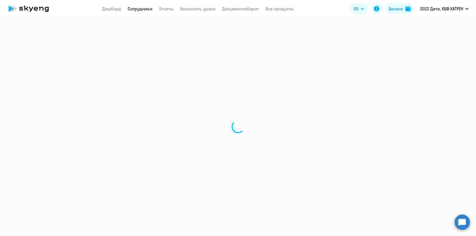
select select "english"
select select "30"
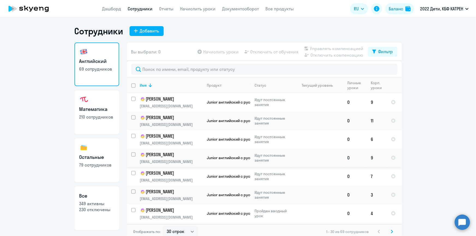
scroll to position [198, 0]
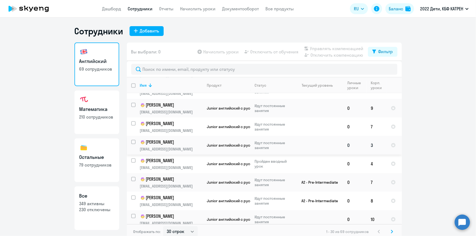
click at [131, 140] on input "select row 42331675" at bounding box center [136, 145] width 11 height 11
click at [131, 140] on input "deselect row 42331675" at bounding box center [136, 145] width 11 height 11
click at [132, 140] on input "select row 42331675" at bounding box center [136, 145] width 11 height 11
drag, startPoint x: 130, startPoint y: 135, endPoint x: 152, endPoint y: 135, distance: 22.1
click at [131, 140] on input "deselect row 42331675" at bounding box center [136, 145] width 11 height 11
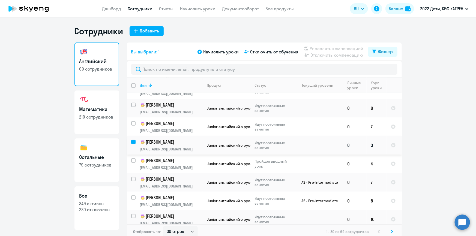
checkbox input "false"
click at [162, 139] on p "[PERSON_NAME]" at bounding box center [171, 142] width 62 height 7
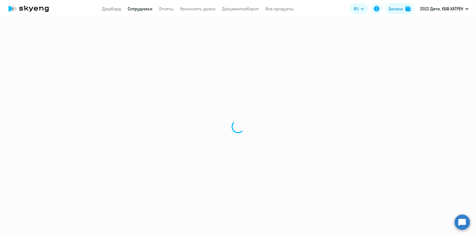
select select "english"
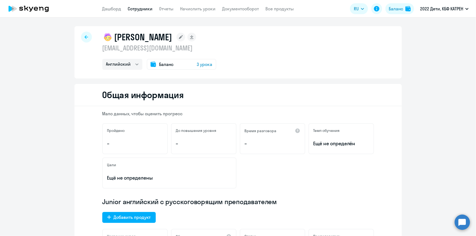
click at [137, 8] on link "Сотрудники" at bounding box center [140, 8] width 25 height 5
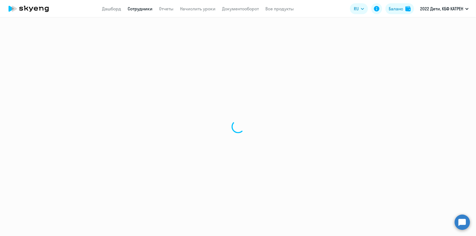
select select "30"
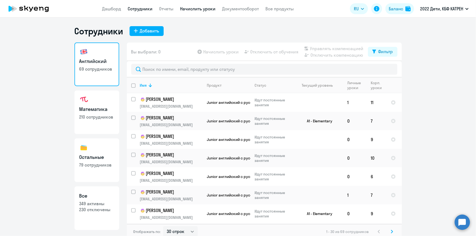
click at [193, 8] on link "Начислить уроки" at bounding box center [197, 8] width 35 height 5
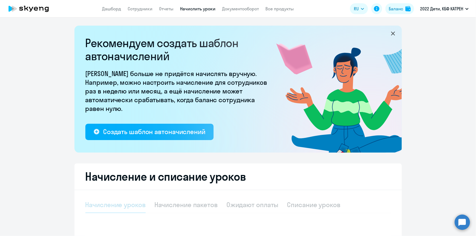
select select "10"
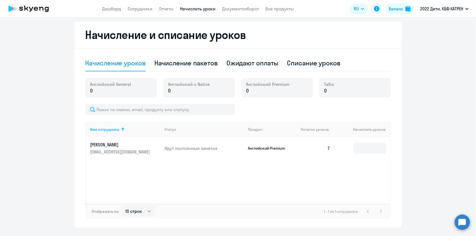
scroll to position [130, 0]
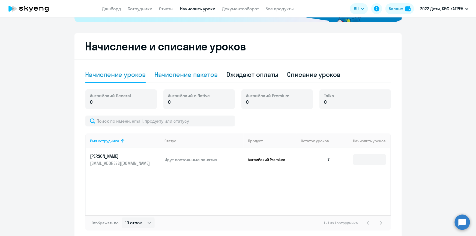
click at [178, 75] on div "Начисление пакетов" at bounding box center [185, 74] width 63 height 9
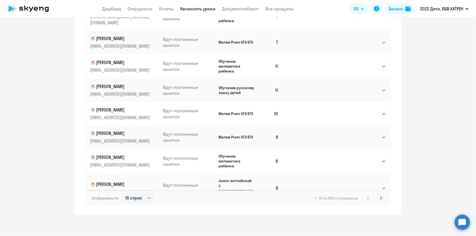
scroll to position [16, 0]
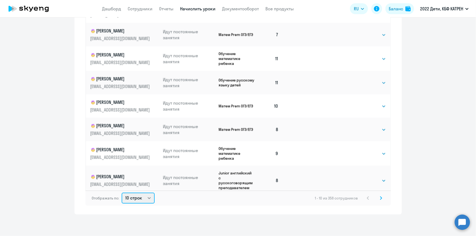
click at [147, 198] on select "10 строк 30 строк 50 строк" at bounding box center [138, 198] width 33 height 11
select select "50"
click at [122, 193] on select "10 строк 30 строк 50 строк" at bounding box center [138, 198] width 33 height 11
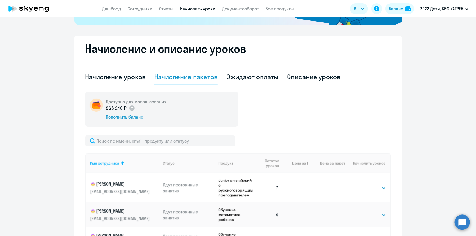
scroll to position [340, 0]
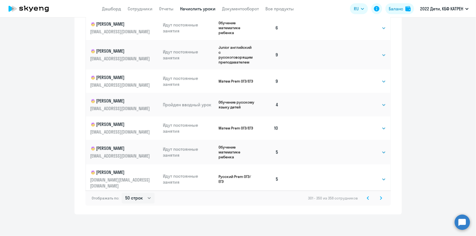
click at [367, 199] on icon at bounding box center [368, 198] width 2 height 3
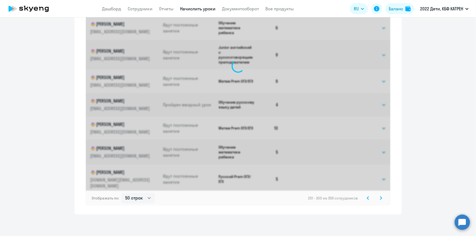
click at [367, 199] on icon at bounding box center [368, 198] width 2 height 3
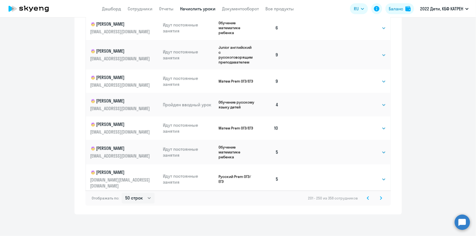
click at [367, 199] on icon at bounding box center [368, 198] width 2 height 3
click at [367, 198] on icon at bounding box center [368, 198] width 2 height 3
click at [366, 198] on div "1 - 50 из 358 сотрудников" at bounding box center [349, 198] width 70 height 7
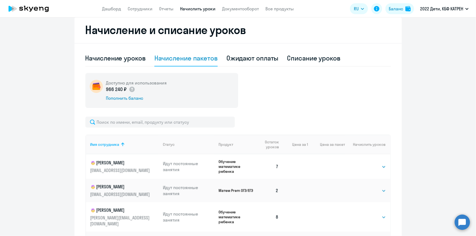
scroll to position [248, 0]
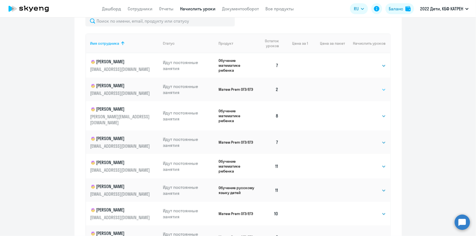
click at [378, 90] on select "Выбрать 4 8 16 32 64 128" at bounding box center [375, 89] width 22 height 7
select select "8"
click at [364, 86] on select "Выбрать 4 8 16 32 64 128" at bounding box center [375, 89] width 22 height 7
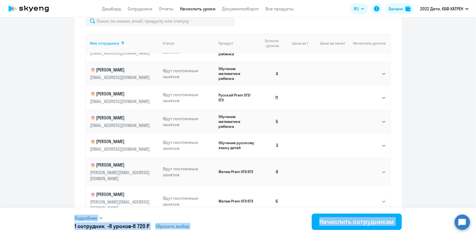
scroll to position [471, 0]
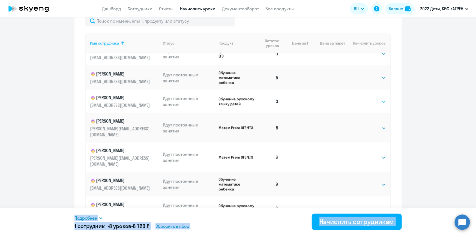
click at [379, 99] on select "Выбрать 4 8 16 32 64 128" at bounding box center [375, 102] width 22 height 7
select select "8"
click at [364, 99] on select "Выбрать 4 8 16 32 64 128" at bounding box center [375, 102] width 22 height 7
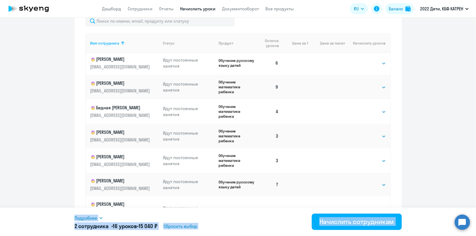
scroll to position [670, 0]
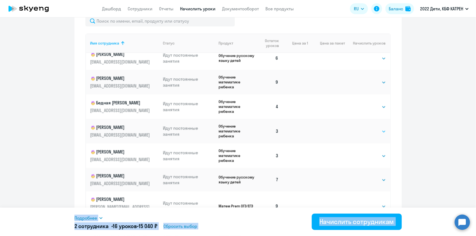
click at [377, 129] on select "Выбрать 4 8 16 32 64 128" at bounding box center [375, 132] width 22 height 7
select select "8"
click at [364, 129] on select "Выбрать 4 8 16 32 64 128" at bounding box center [375, 132] width 22 height 7
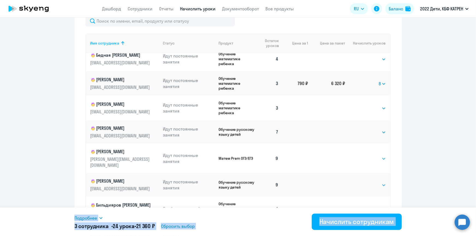
scroll to position [719, 0]
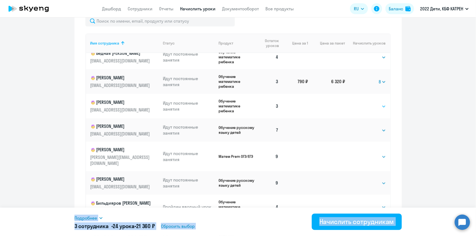
click at [379, 103] on select "Выбрать 4 8 16 32 64 128" at bounding box center [375, 106] width 22 height 7
select select "8"
click at [364, 103] on select "Выбрать 4 8 16 32 64 128" at bounding box center [375, 106] width 22 height 7
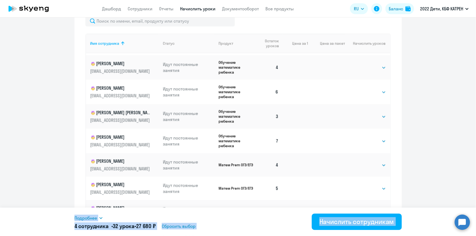
scroll to position [893, 0]
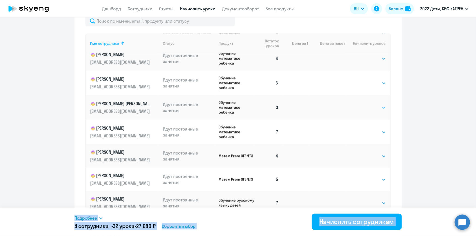
click at [378, 104] on select "Выбрать 4 8 16 32 64 128" at bounding box center [375, 107] width 22 height 7
select select "8"
click at [364, 104] on select "Выбрать 4 8 16 32 64 128" at bounding box center [375, 107] width 22 height 7
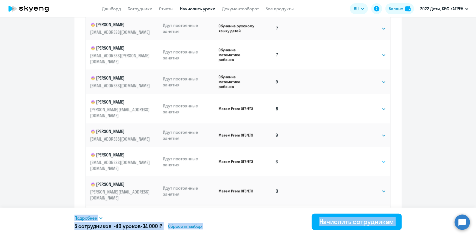
scroll to position [994, 0]
click at [377, 187] on select "Выбрать 4 8 16 32 64 128" at bounding box center [375, 190] width 22 height 7
select select "8"
click at [364, 187] on select "Выбрать 4 8 16 32 64 128" at bounding box center [375, 190] width 22 height 7
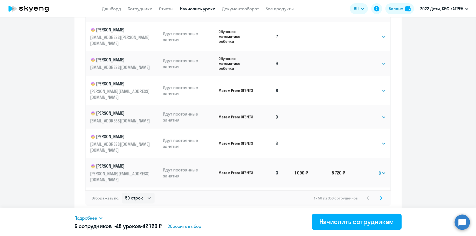
click at [380, 199] on icon at bounding box center [381, 198] width 2 height 3
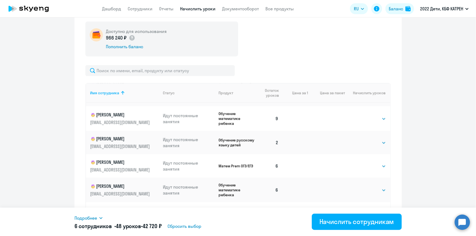
scroll to position [149, 0]
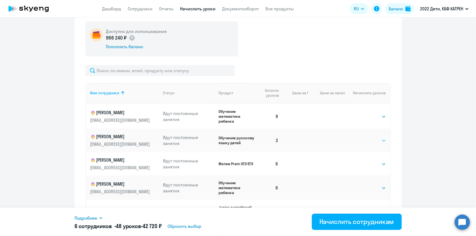
click at [378, 141] on select "Выбрать 4 8 16 32 64 128" at bounding box center [375, 141] width 22 height 7
select select "8"
click at [364, 139] on select "Выбрать 4 8 16 32 64 128" at bounding box center [375, 141] width 22 height 7
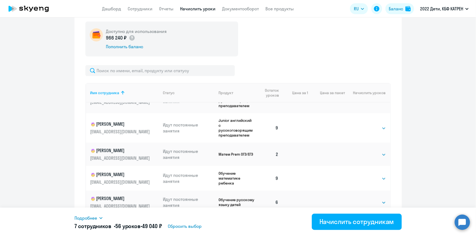
scroll to position [595, 0]
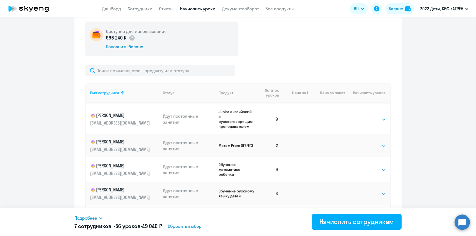
click at [378, 150] on select "Выбрать 4 8 16 32 64 128" at bounding box center [375, 146] width 22 height 7
select select "8"
click at [364, 147] on select "Выбрать 4 8 16 32 64 128" at bounding box center [375, 146] width 22 height 7
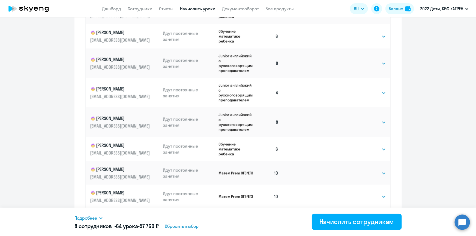
scroll to position [340, 0]
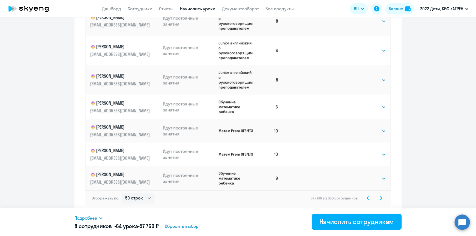
click at [380, 197] on svg-icon at bounding box center [381, 198] width 7 height 7
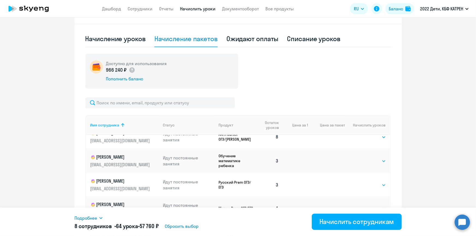
scroll to position [0, 0]
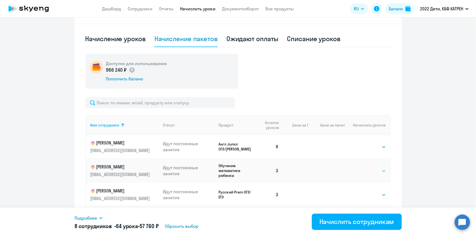
click at [379, 170] on select "Выбрать 4 8 16 32 64 128" at bounding box center [375, 171] width 22 height 7
select select "8"
click at [364, 168] on select "Выбрать 4 8 16 32 64 128" at bounding box center [375, 171] width 22 height 7
click at [378, 194] on select "Выбрать 4 8 16 32 64 128" at bounding box center [375, 195] width 22 height 7
select select "8"
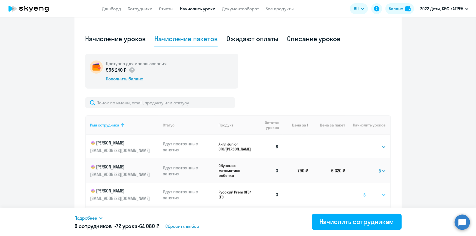
click at [364, 192] on select "Выбрать 4 8 16 32 64 128" at bounding box center [375, 195] width 22 height 7
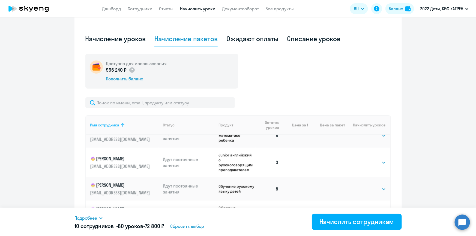
scroll to position [297, 0]
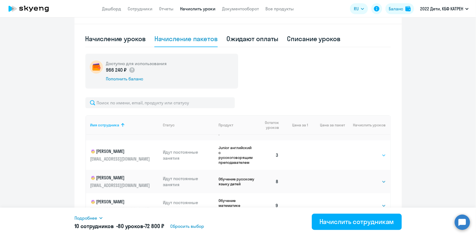
click at [378, 152] on select "Выбрать 4 8 16 32 64 128" at bounding box center [375, 155] width 22 height 7
select select "8"
click at [364, 152] on select "Выбрать 4 8 16 32 64 128" at bounding box center [375, 155] width 22 height 7
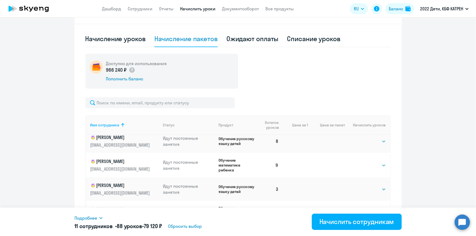
scroll to position [372, 0]
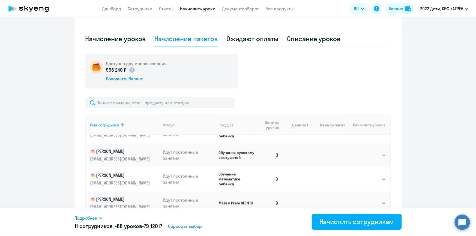
click at [379, 152] on select "Выбрать 4 8 16 32 64 128" at bounding box center [375, 155] width 22 height 7
select select "8"
click at [364, 152] on select "Выбрать 4 8 16 32 64 128" at bounding box center [375, 155] width 22 height 7
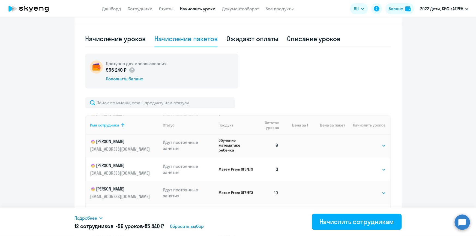
scroll to position [843, 0]
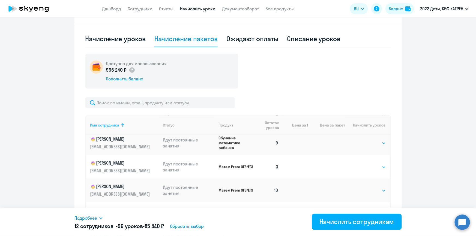
click at [378, 164] on select "Выбрать 4 8 16 32 64 128" at bounding box center [375, 167] width 22 height 7
select select "8"
click at [364, 164] on select "Выбрать 4 8 16 32 64 128" at bounding box center [375, 167] width 22 height 7
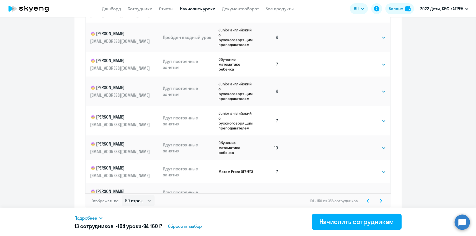
scroll to position [340, 0]
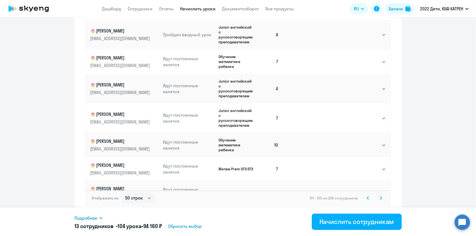
click at [378, 190] on select "Выбрать 4 8 16 32 64 128" at bounding box center [375, 193] width 22 height 7
select select "8"
click at [364, 190] on select "Выбрать 4 8 16 32 64 128" at bounding box center [375, 193] width 22 height 7
click at [380, 198] on icon at bounding box center [381, 198] width 2 height 3
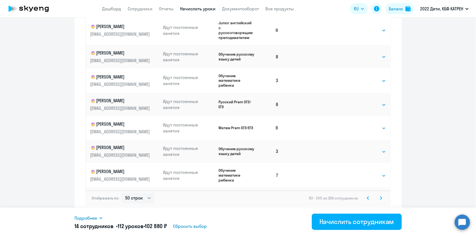
scroll to position [397, 0]
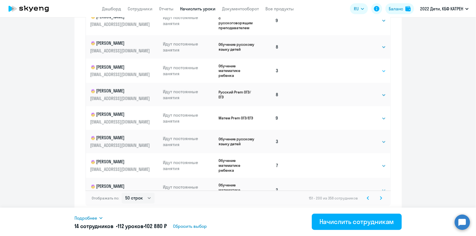
click at [377, 73] on select "Выбрать 4 8 16 32 64 128" at bounding box center [375, 71] width 22 height 7
select select "8"
click at [364, 70] on select "Выбрать 4 8 16 32 64 128" at bounding box center [375, 71] width 22 height 7
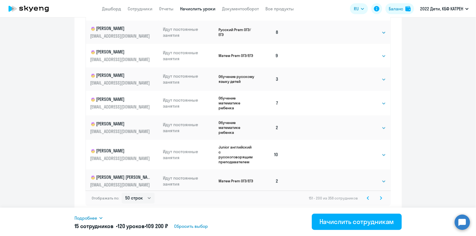
scroll to position [471, 0]
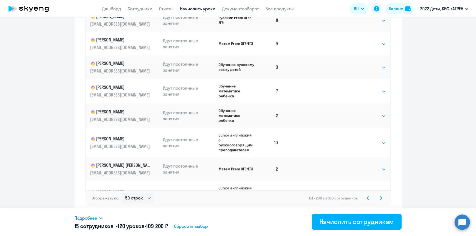
click at [377, 69] on select "Выбрать 4 8 16 32 64 128" at bounding box center [375, 67] width 22 height 7
select select "8"
click at [364, 67] on select "Выбрать 4 8 16 32 64 128" at bounding box center [375, 67] width 22 height 7
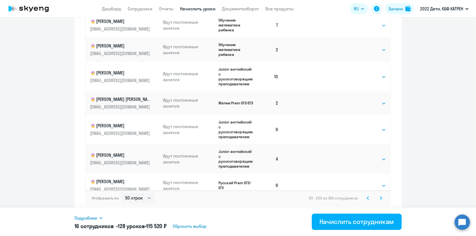
scroll to position [546, 0]
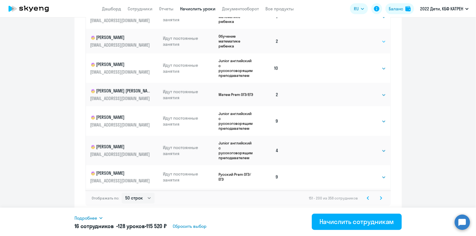
click at [379, 44] on select "Выбрать 4 8 16 32 64 128" at bounding box center [375, 41] width 22 height 7
select select "8"
click at [364, 42] on select "Выбрать 4 8 16 32 64 128" at bounding box center [375, 41] width 22 height 7
click at [379, 98] on select "Выбрать 4 8 16 32 64 128" at bounding box center [375, 95] width 22 height 7
select select "8"
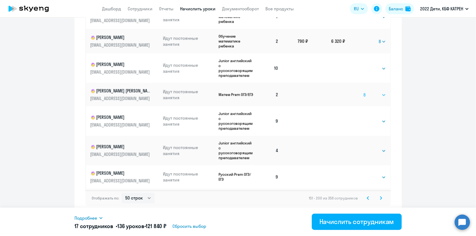
click at [364, 95] on select "Выбрать 4 8 16 32 64 128" at bounding box center [375, 95] width 22 height 7
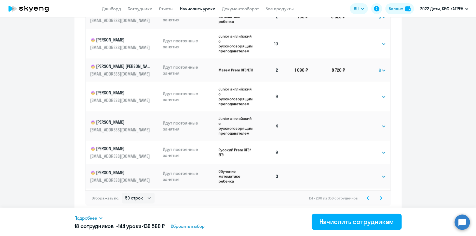
scroll to position [595, 0]
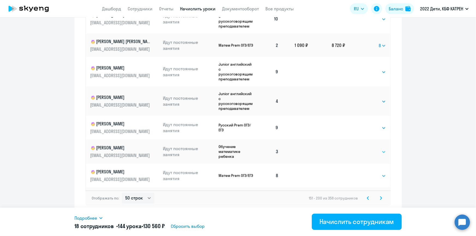
click at [379, 153] on select "Выбрать 4 8 16 32 64 128" at bounding box center [375, 152] width 22 height 7
select select "8"
click at [364, 152] on select "Выбрать 4 8 16 32 64 128" at bounding box center [375, 152] width 22 height 7
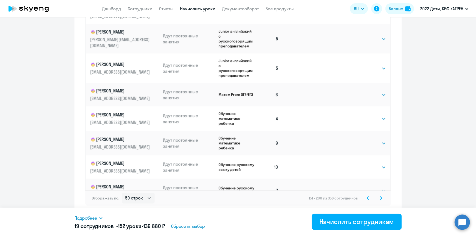
scroll to position [1021, 0]
click at [380, 197] on icon at bounding box center [381, 198] width 2 height 3
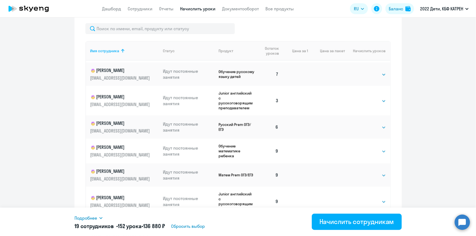
scroll to position [521, 0]
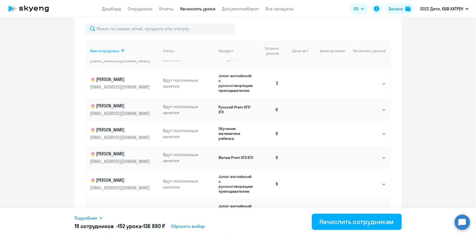
click at [377, 80] on select "Выбрать 4 8 16 32 64 128" at bounding box center [375, 83] width 22 height 7
select select "8"
click at [364, 80] on select "Выбрать 4 8 16 32 64 128" at bounding box center [375, 83] width 22 height 7
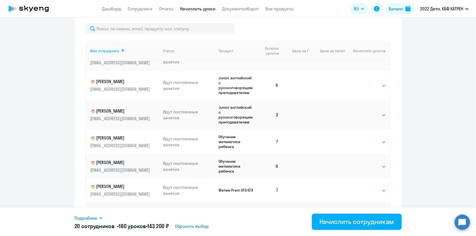
scroll to position [620, 0]
click at [378, 112] on select "Выбрать 4 8 16 32 64 128" at bounding box center [375, 115] width 22 height 7
select select "8"
click at [364, 112] on select "Выбрать 4 8 16 32 64 128" at bounding box center [375, 115] width 22 height 7
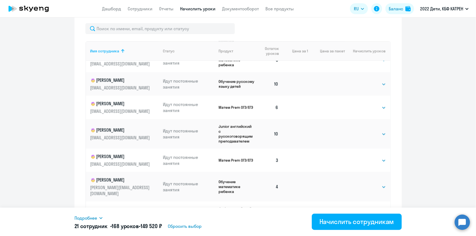
scroll to position [918, 0]
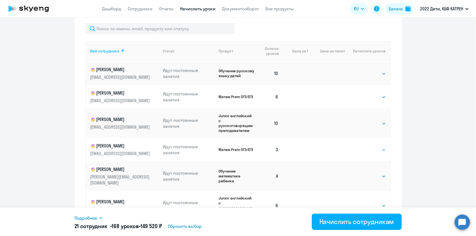
click at [377, 147] on select "Выбрать 4 8 16 32 64 128" at bounding box center [375, 150] width 22 height 7
select select "8"
click at [364, 147] on select "Выбрать 4 8 16 32 64 128" at bounding box center [375, 150] width 22 height 7
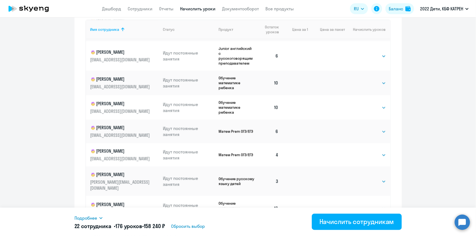
scroll to position [290, 0]
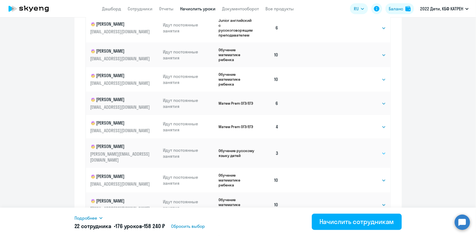
click at [379, 150] on select "Выбрать 4 8 16 32 64 128" at bounding box center [375, 153] width 22 height 7
select select "8"
click at [364, 150] on select "Выбрать 4 8 16 32 64 128" at bounding box center [375, 153] width 22 height 7
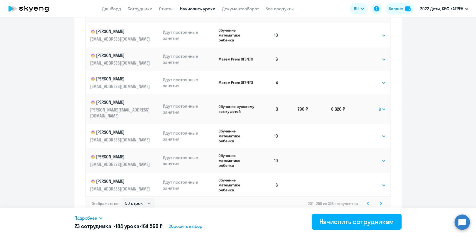
scroll to position [340, 0]
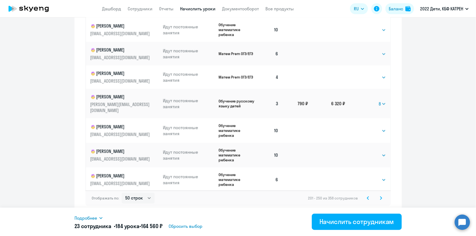
click at [380, 199] on icon at bounding box center [381, 198] width 2 height 3
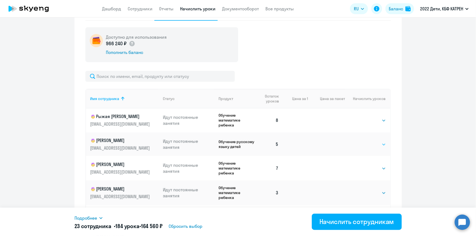
scroll to position [49, 0]
click at [378, 193] on select "Выбрать 4 8 16 32 64 128" at bounding box center [375, 192] width 22 height 7
select select "8"
click at [364, 191] on select "Выбрать 4 8 16 32 64 128" at bounding box center [375, 192] width 22 height 7
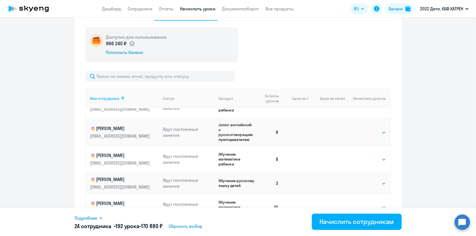
scroll to position [760, 0]
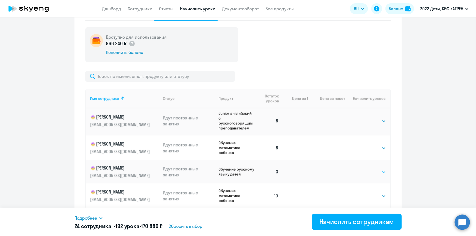
click at [377, 169] on select "Выбрать 4 8 16 32 64 128" at bounding box center [375, 172] width 22 height 7
select select "8"
click at [364, 169] on select "Выбрать 4 8 16 32 64 128" at bounding box center [375, 172] width 22 height 7
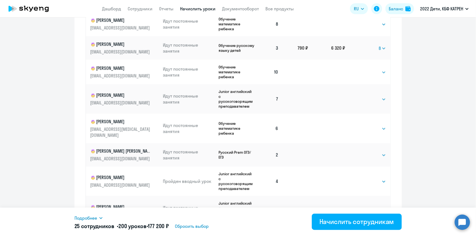
scroll to position [784, 0]
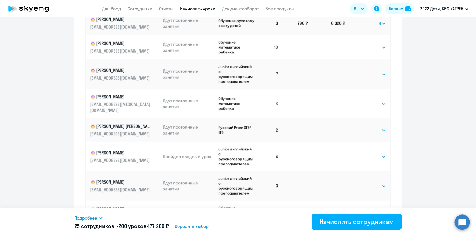
click at [379, 127] on select "Выбрать 4 8 16 32 64 128" at bounding box center [375, 130] width 22 height 7
select select "8"
click at [364, 127] on select "Выбрать 4 8 16 32 64 128" at bounding box center [375, 130] width 22 height 7
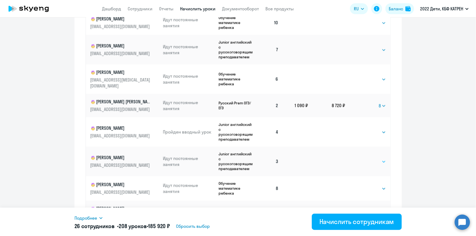
click at [379, 159] on select "Выбрать 4 8 16 32 64 128" at bounding box center [375, 162] width 22 height 7
select select "8"
click at [364, 159] on select "Выбрать 4 8 16 32 64 128" at bounding box center [375, 162] width 22 height 7
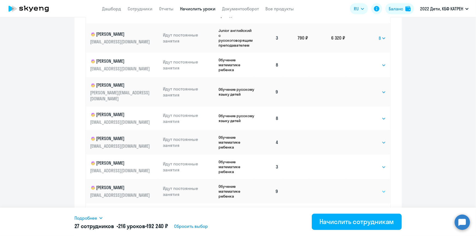
scroll to position [933, 0]
click at [379, 164] on select "Выбрать 4 8 16 32 64 128" at bounding box center [375, 167] width 22 height 7
select select "8"
click at [364, 164] on select "Выбрать 4 8 16 32 64 128" at bounding box center [375, 167] width 22 height 7
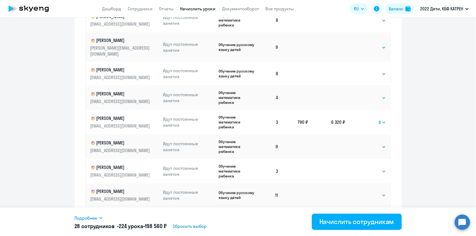
scroll to position [983, 0]
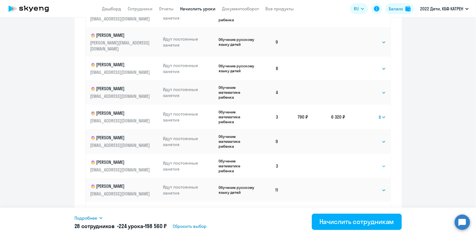
click at [379, 163] on select "Выбрать 4 8 16 32 64 128" at bounding box center [375, 166] width 22 height 7
select select "8"
click at [364, 163] on select "Выбрать 4 8 16 32 64 128" at bounding box center [375, 166] width 22 height 7
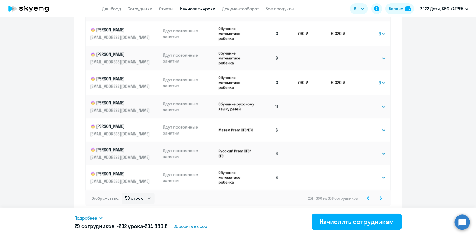
scroll to position [340, 0]
click at [380, 198] on icon at bounding box center [381, 198] width 2 height 3
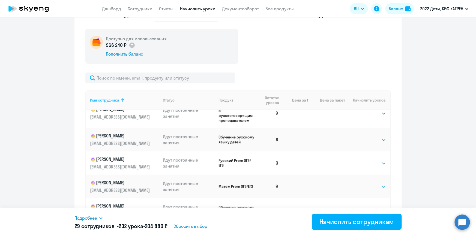
scroll to position [521, 0]
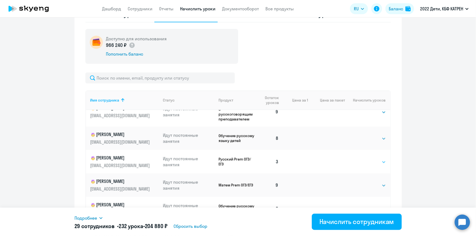
click at [377, 159] on select "Выбрать 4 8 16 32 64 128" at bounding box center [375, 162] width 22 height 7
select select "8"
click at [364, 159] on select "Выбрать 4 8 16 32 64 128" at bounding box center [375, 162] width 22 height 7
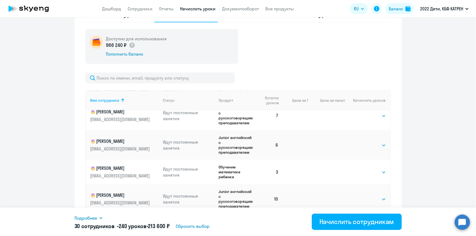
scroll to position [893, 0]
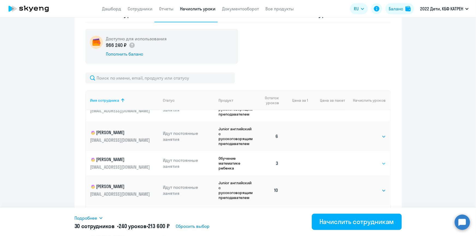
click at [377, 160] on select "Выбрать 4 8 16 32 64 128" at bounding box center [375, 163] width 22 height 7
select select "8"
click at [364, 160] on select "Выбрать 4 8 16 32 64 128" at bounding box center [375, 163] width 22 height 7
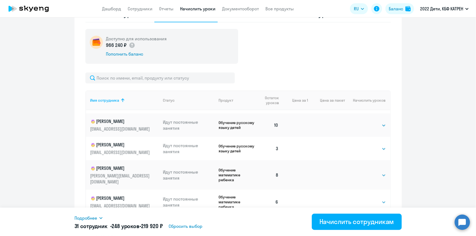
scroll to position [1017, 0]
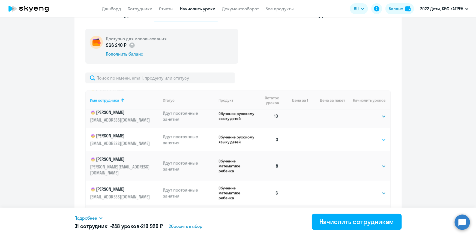
click at [377, 137] on select "Выбрать 4 8 16 32 64 128" at bounding box center [375, 140] width 22 height 7
select select "8"
click at [364, 137] on select "Выбрать 4 8 16 32 64 128" at bounding box center [375, 140] width 22 height 7
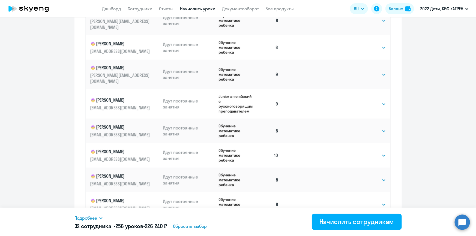
scroll to position [340, 0]
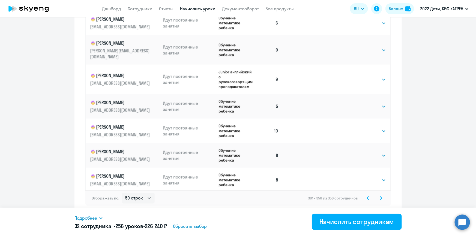
click at [380, 197] on icon at bounding box center [381, 198] width 2 height 4
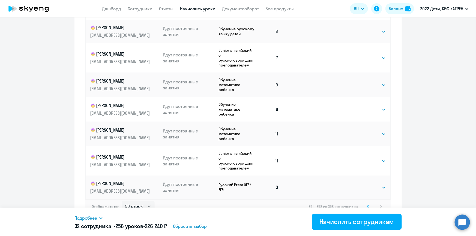
scroll to position [314, 0]
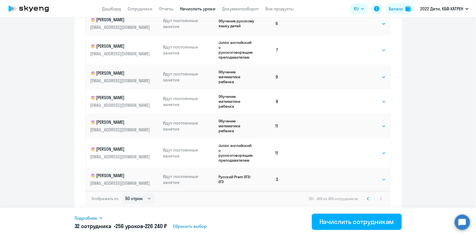
click at [382, 180] on select "Выбрать 4 8 16 32 64 128" at bounding box center [375, 180] width 22 height 7
select select "8"
click at [364, 177] on select "Выбрать 4 8 16 32 64 128" at bounding box center [375, 180] width 22 height 7
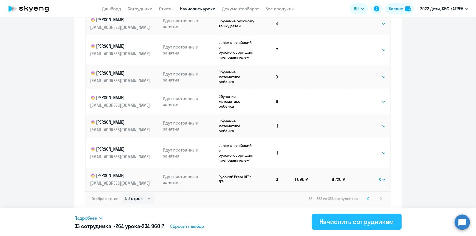
click at [366, 223] on div "Начислить сотрудникам" at bounding box center [356, 221] width 75 height 9
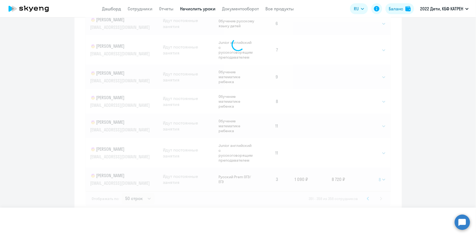
select select
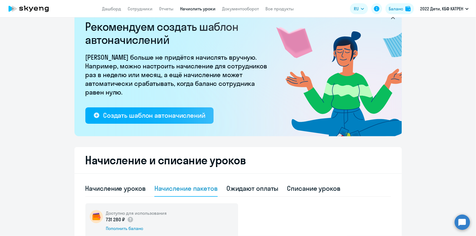
scroll to position [0, 0]
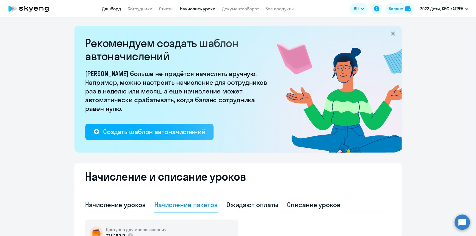
click at [116, 7] on link "Дашборд" at bounding box center [111, 8] width 19 height 5
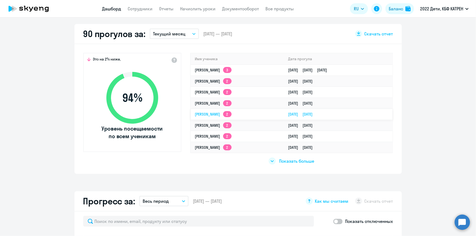
scroll to position [124, 0]
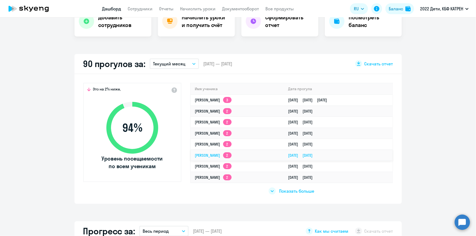
select select "30"
click at [286, 190] on span "Показать больше" at bounding box center [296, 191] width 35 height 6
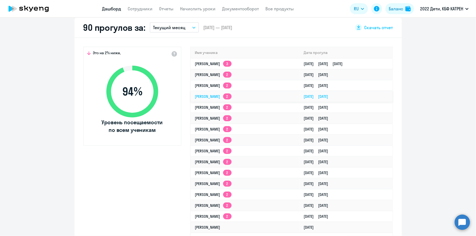
scroll to position [149, 0]
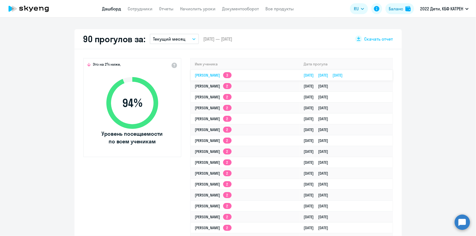
click at [232, 74] on link "[PERSON_NAME] 3" at bounding box center [213, 75] width 37 height 5
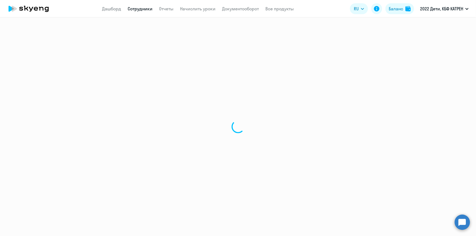
select select "english"
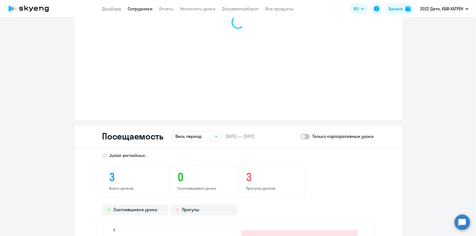
scroll to position [546, 0]
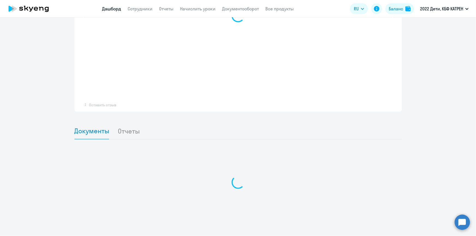
scroll to position [402, 0]
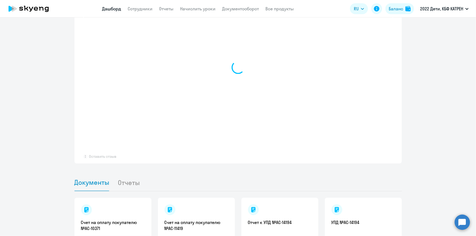
select select "30"
